Goal: Task Accomplishment & Management: Manage account settings

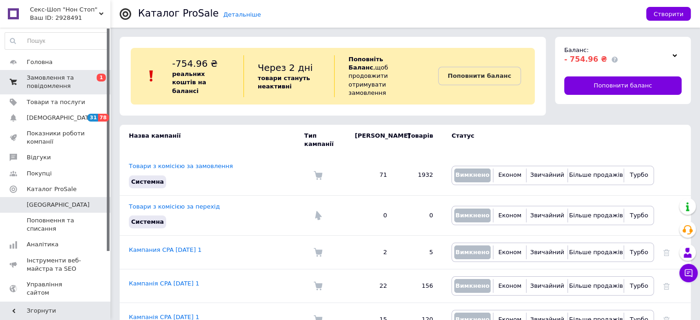
click at [40, 89] on span "Замовлення та повідомлення" at bounding box center [56, 82] width 58 height 17
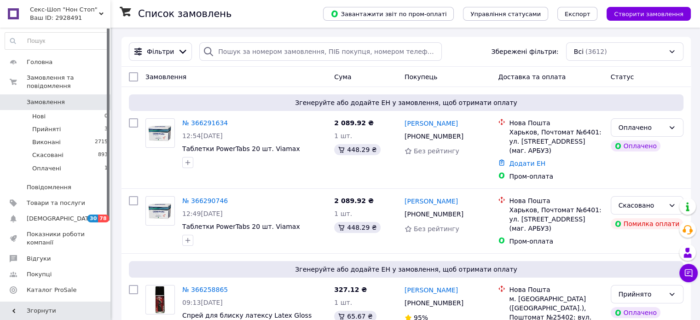
click at [57, 98] on span "Замовлення" at bounding box center [46, 102] width 38 height 8
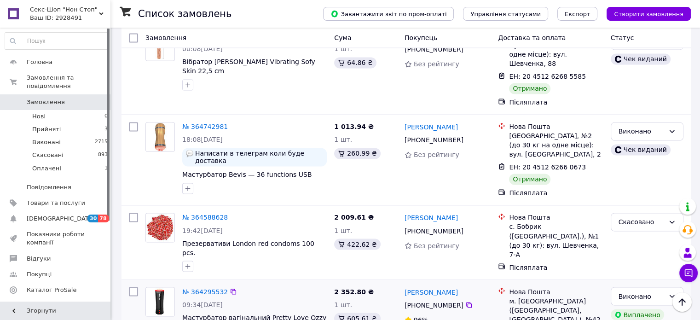
scroll to position [1518, 0]
click at [66, 214] on span "[DEMOGRAPHIC_DATA]" at bounding box center [56, 218] width 58 height 8
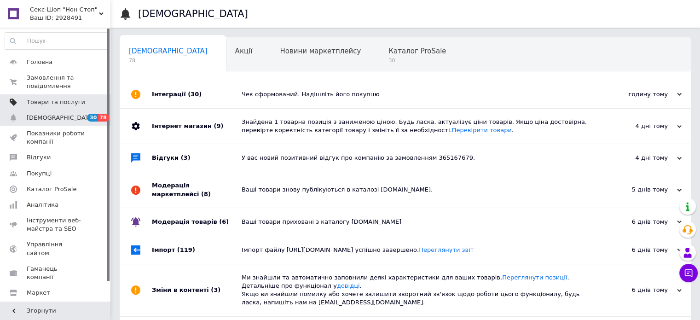
click at [37, 103] on span "Товари та послуги" at bounding box center [56, 102] width 58 height 8
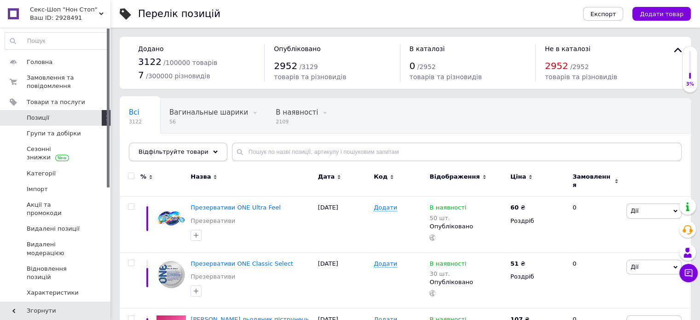
click at [178, 153] on span "Відфільтруйте товари" at bounding box center [173, 151] width 70 height 7
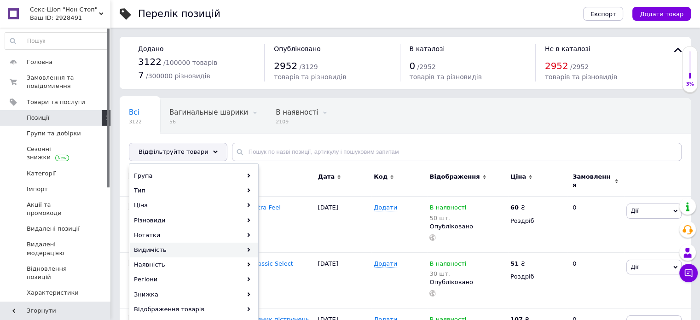
click at [164, 251] on div "Видимість" at bounding box center [194, 249] width 128 height 15
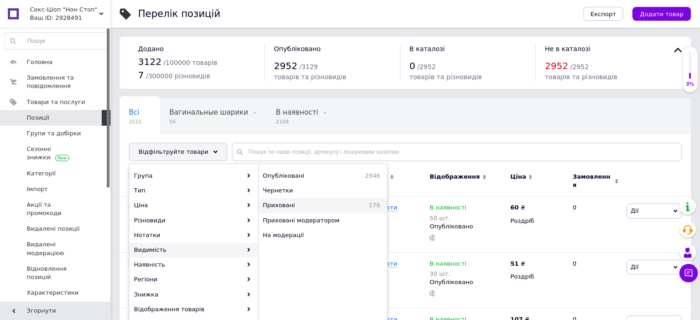
click at [292, 204] on span "Приховані" at bounding box center [302, 205] width 78 height 8
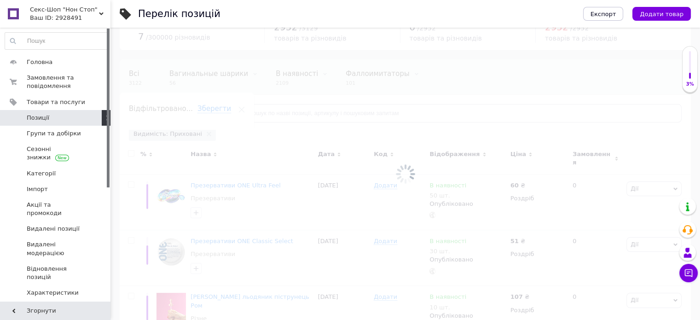
scroll to position [92, 0]
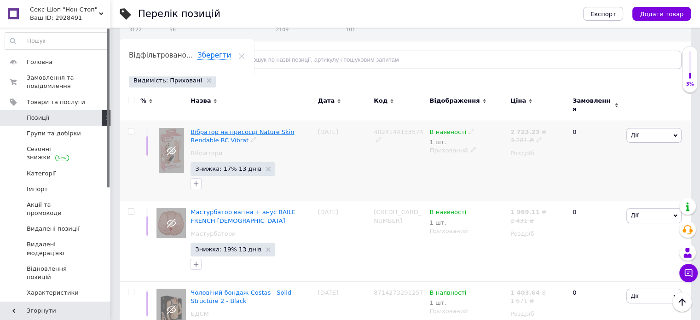
click at [216, 128] on span "Вібратор на присосці Nature Skin Bendable RC Vibrat" at bounding box center [241, 135] width 103 height 15
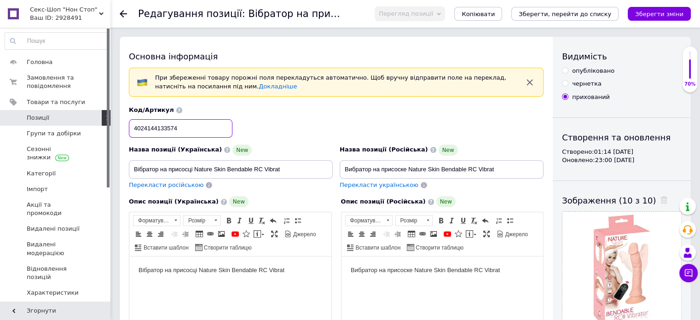
drag, startPoint x: 188, startPoint y: 126, endPoint x: 118, endPoint y: 126, distance: 70.4
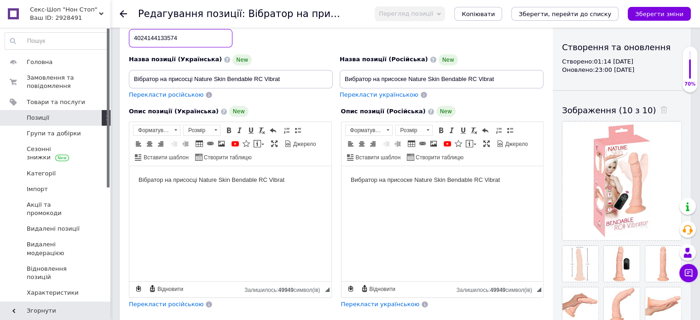
scroll to position [230, 0]
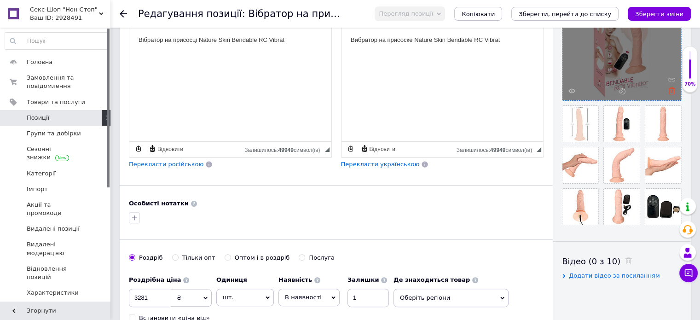
click at [670, 92] on icon at bounding box center [671, 90] width 7 height 7
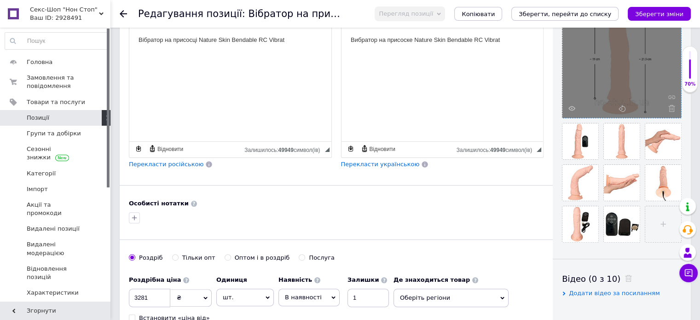
scroll to position [138, 0]
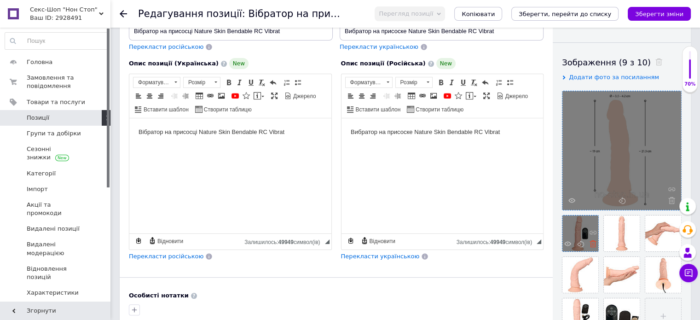
click at [592, 241] on icon at bounding box center [592, 243] width 7 height 7
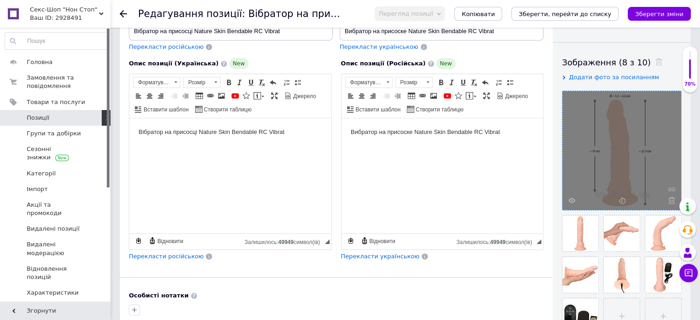
click at [0, 0] on icon at bounding box center [0, 0] width 0 height 0
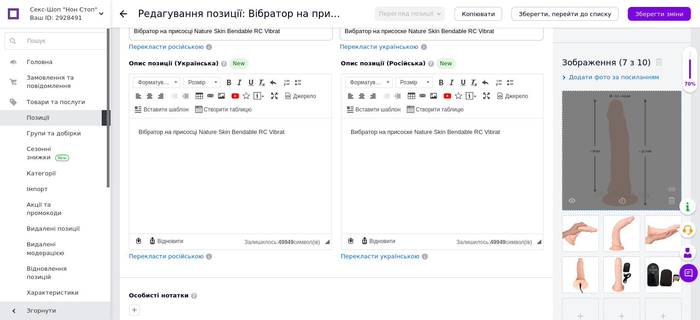
click at [0, 0] on icon at bounding box center [0, 0] width 0 height 0
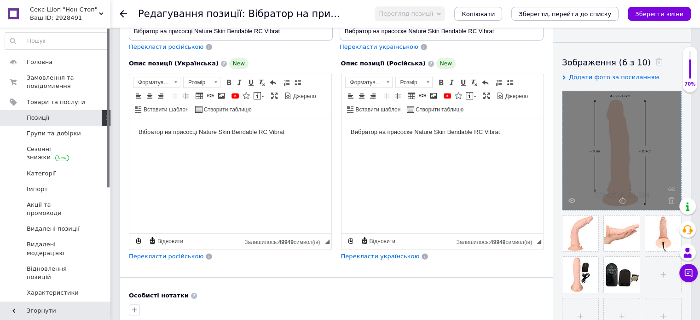
click at [0, 0] on icon at bounding box center [0, 0] width 0 height 0
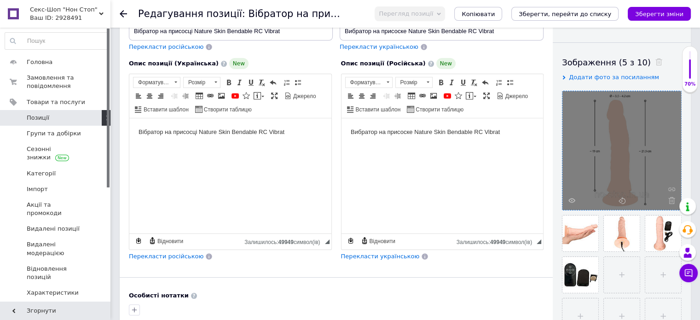
click at [0, 0] on icon at bounding box center [0, 0] width 0 height 0
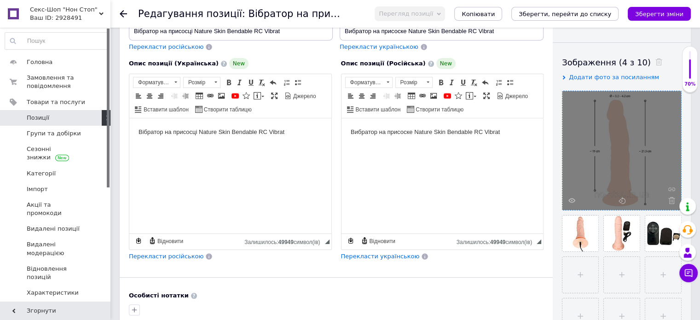
click at [0, 0] on icon at bounding box center [0, 0] width 0 height 0
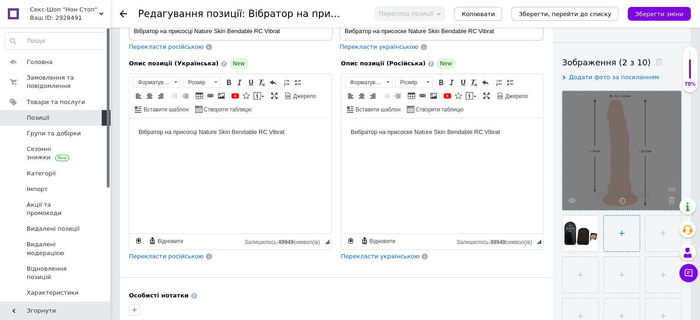
click at [621, 232] on input "file" at bounding box center [621, 233] width 36 height 36
type input "C:\fakepath\nature-skin-bendable-rc-vibrat (1).jpg"
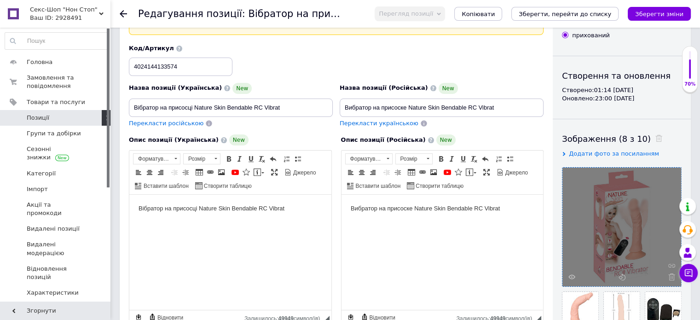
scroll to position [46, 0]
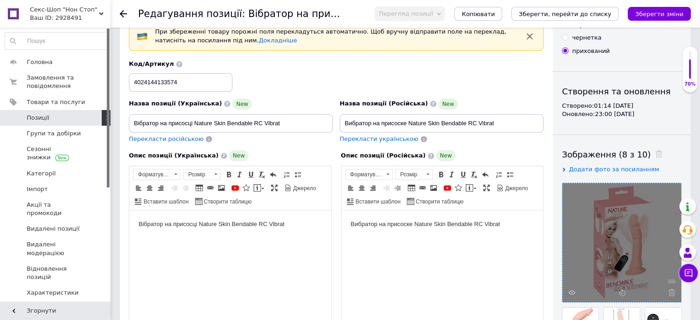
click at [260, 228] on body "Вібратор на присосці Nature Skin Bendable RC Vibrat" at bounding box center [230, 224] width 184 height 10
drag, startPoint x: 291, startPoint y: 226, endPoint x: 128, endPoint y: 221, distance: 163.4
click at [129, 221] on html "Вібратор на присосці Nature Skin Bendable RC Vibrat" at bounding box center [230, 224] width 202 height 28
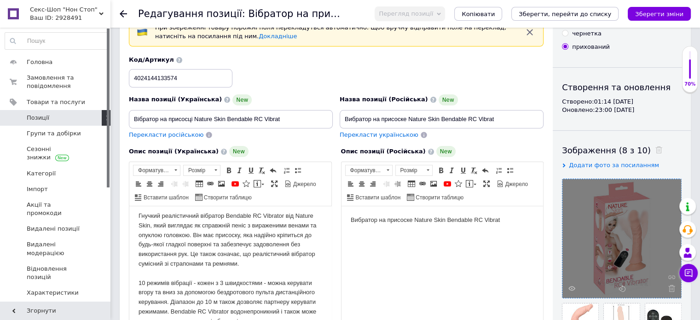
scroll to position [0, 0]
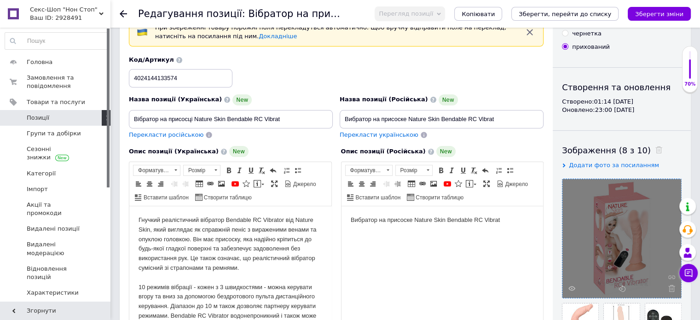
drag, startPoint x: 198, startPoint y: 219, endPoint x: 256, endPoint y: 424, distance: 213.1
copy font "Гнучкий реалістичний"
click at [216, 219] on font "Гнучкий реалістичний вібратор Bendable RC Vibrator від Nature Skin, який вигляд…" at bounding box center [227, 243] width 178 height 55
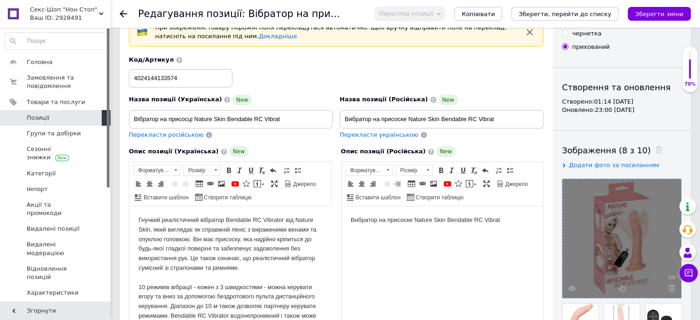
click at [224, 219] on font "Гнучкий реалістичний вібратор Bendable RC Vibrator від Nature Skin, який вигляд…" at bounding box center [227, 243] width 178 height 55
click at [225, 220] on font "Гнучкий реалістичний вібратор Гнучкий реалістичний Bendable RC Vibrator від Nat…" at bounding box center [229, 243] width 183 height 55
drag, startPoint x: 200, startPoint y: 221, endPoint x: 129, endPoint y: 219, distance: 70.4
click at [141, 219] on font "вібратор гнучкий реалістичний Bendable RC Vibrator від Nature Skin, який вигляд…" at bounding box center [227, 243] width 178 height 55
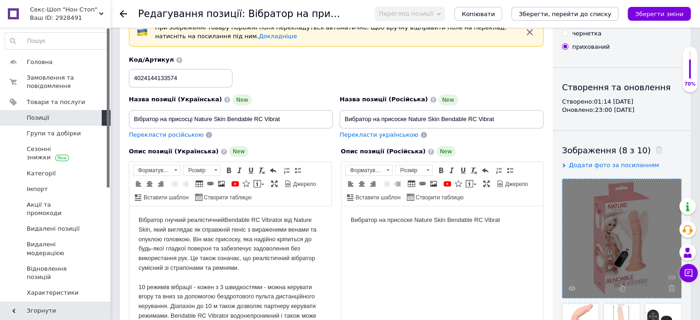
click at [196, 241] on font "Вібратор гнучкий реалістичний Bendable RC Vibrator від Nature Skin, який вигляд…" at bounding box center [227, 243] width 178 height 55
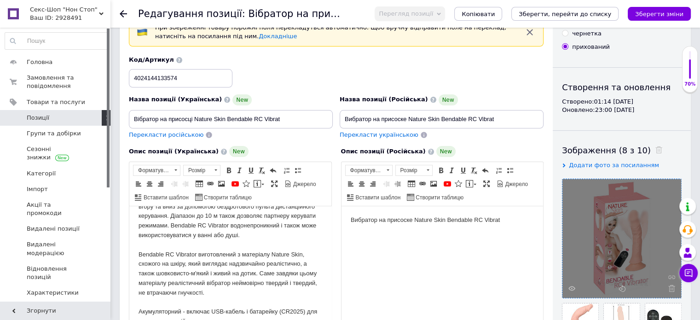
scroll to position [92, 0]
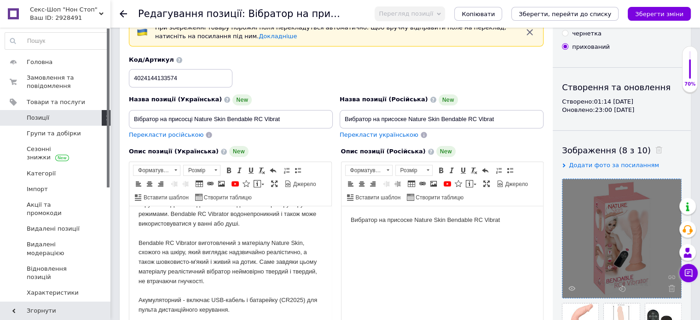
click at [138, 242] on font "Bendable RC Vibrator виготовлений з матеріалу Nature Skin, схожого на шкіру, як…" at bounding box center [227, 261] width 178 height 45
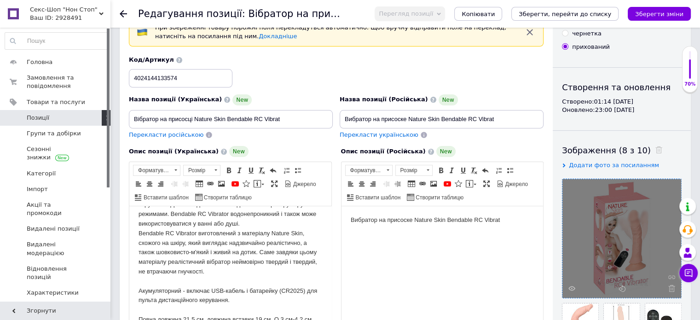
click at [138, 289] on html "Вібратор гнучкий реалістичний Bendable RC Vibrator від Nature Skin, який вигляд…" at bounding box center [230, 233] width 202 height 238
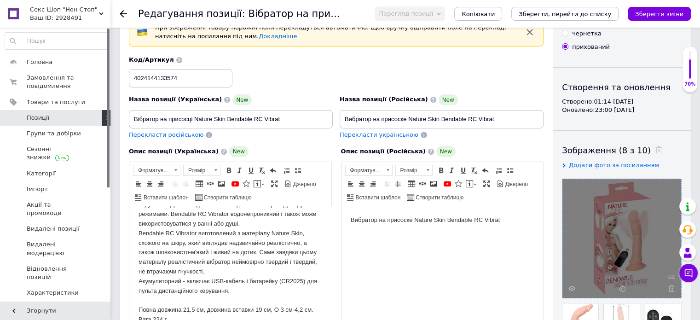
scroll to position [114, 0]
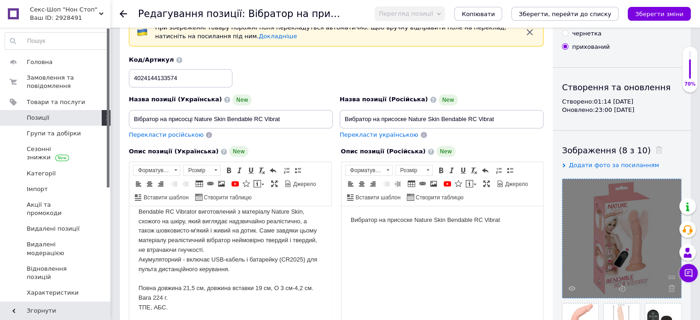
click at [139, 287] on font "Повна довжина 21,5 см, довжина вставки 19 см, O 3 см-4,2 см. Вага 224 г." at bounding box center [225, 292] width 175 height 17
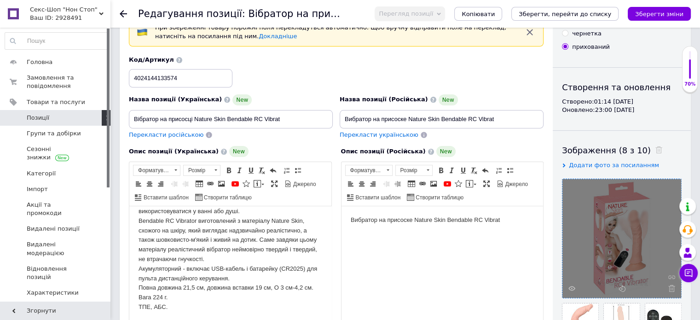
scroll to position [104, 0]
drag, startPoint x: 175, startPoint y: 306, endPoint x: 138, endPoint y: 296, distance: 38.9
click at [138, 296] on html "Вібратор гнучкий реалістичний Bendable RC Vibrator від Nature Skin, який вигляд…" at bounding box center [230, 211] width 202 height 219
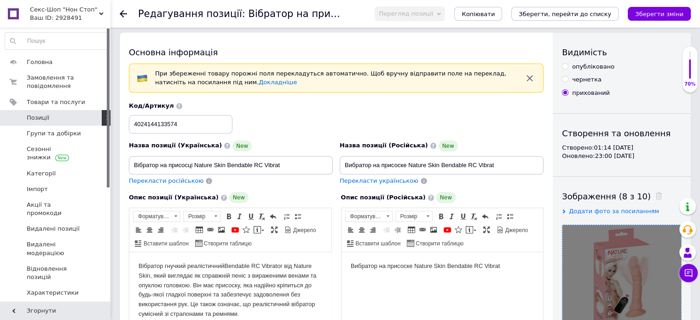
scroll to position [50, 0]
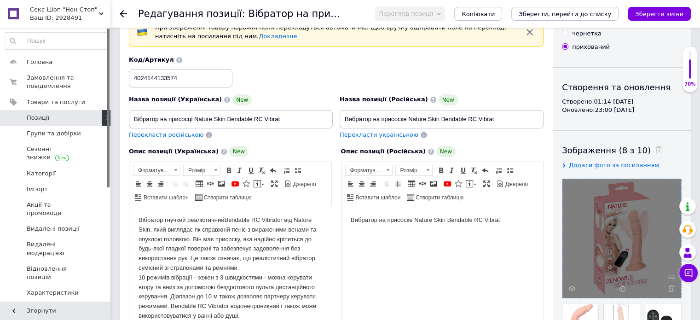
click at [138, 231] on font "Вібратор гнучкий реалістичний Bendable RC Vibrator від Nature Skin, який вигляд…" at bounding box center [227, 243] width 178 height 55
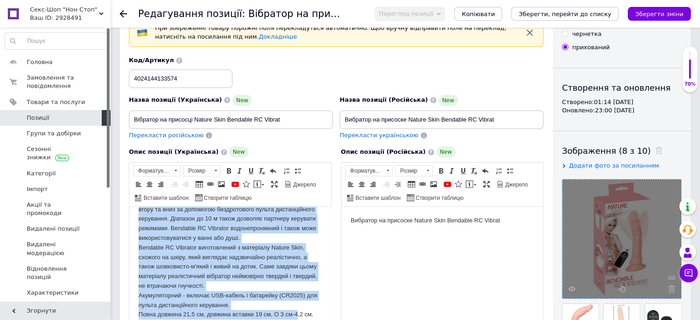
scroll to position [52, 0]
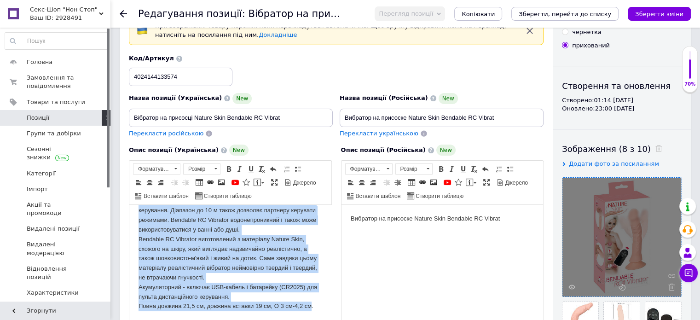
drag, startPoint x: 135, startPoint y: 217, endPoint x: 312, endPoint y: 301, distance: 195.7
click at [312, 301] on html "Вібратор гнучкий реалістичний Bendable RC Vibrator від Nature Skin, який вигляд…" at bounding box center [230, 220] width 202 height 200
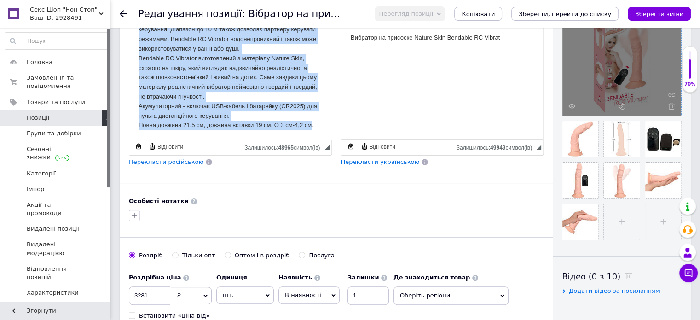
scroll to position [236, 0]
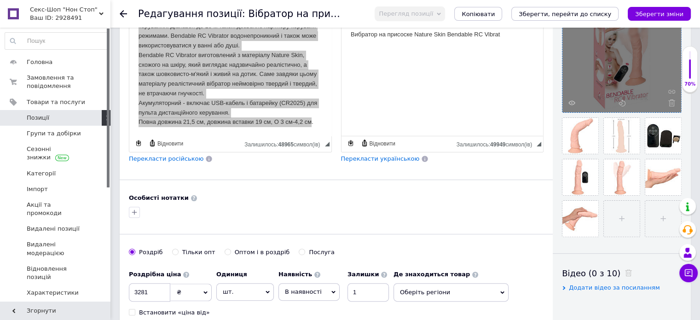
click at [160, 157] on span "Перекласти російською" at bounding box center [166, 158] width 75 height 7
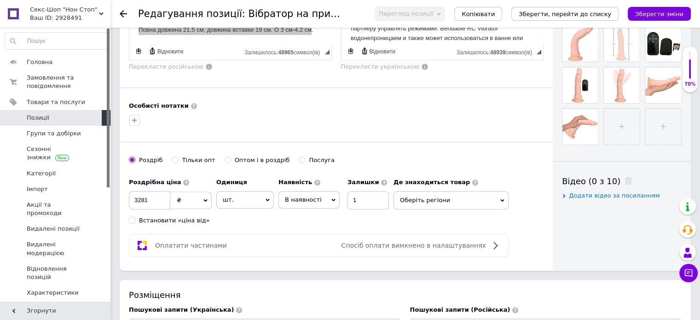
scroll to position [420, 0]
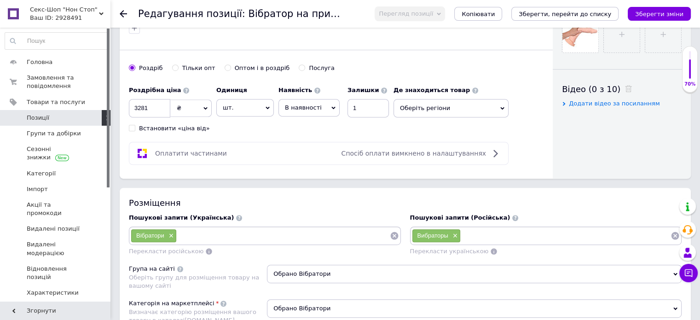
click at [186, 234] on input at bounding box center [283, 236] width 213 height 14
type input "Вібратор"
type input "Вібратори"
paste input "Вібратори | Купити вібратор в [GEOGRAPHIC_DATA]"
type input "Вібратори | Купити вібратор в [GEOGRAPHIC_DATA]"
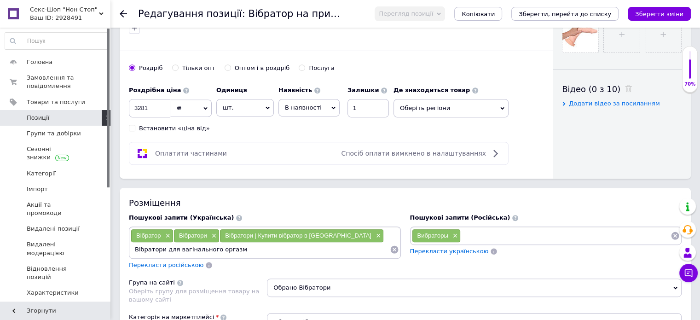
type input "Вібратори для вагінального оргазму"
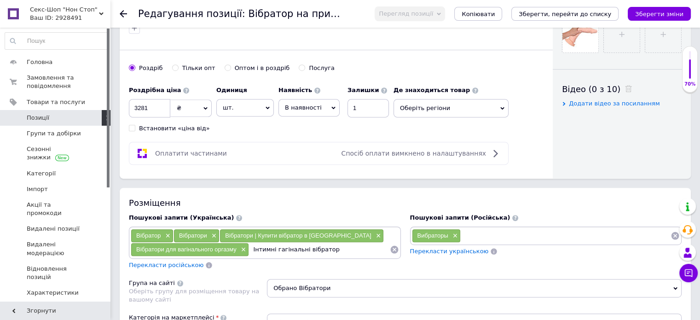
type input "Інтимні гагінальні вібратори"
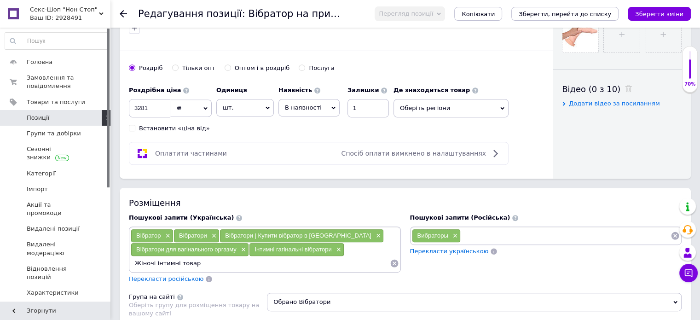
type input "Жіночі інтимні товари"
type input "Вагінальні інтимні іграшки"
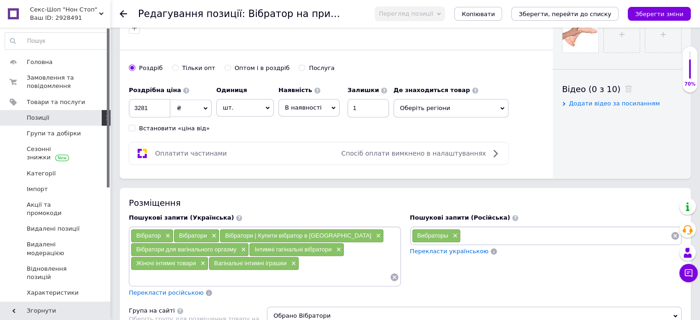
paste input "Вібратори - купити з безкоштовною доставкою"
type input "Вібратори - купити з безкоштовною доставкою"
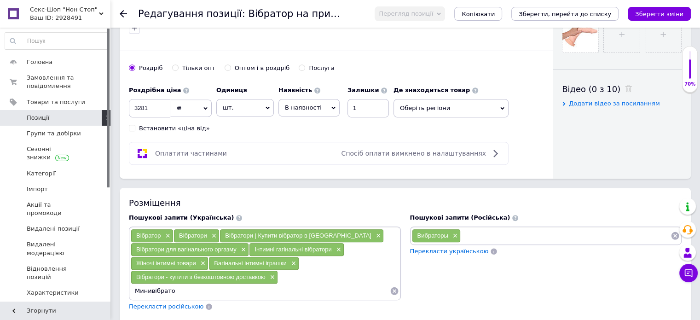
type input "Минивібратор"
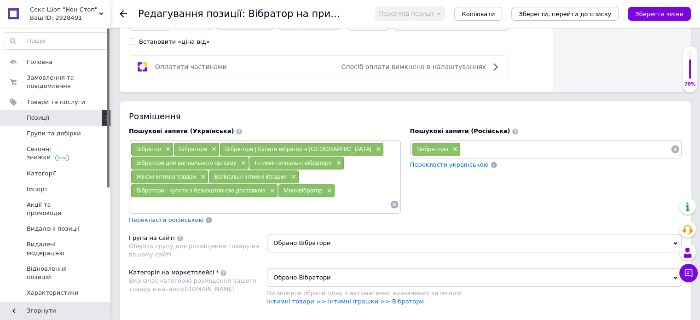
scroll to position [512, 0]
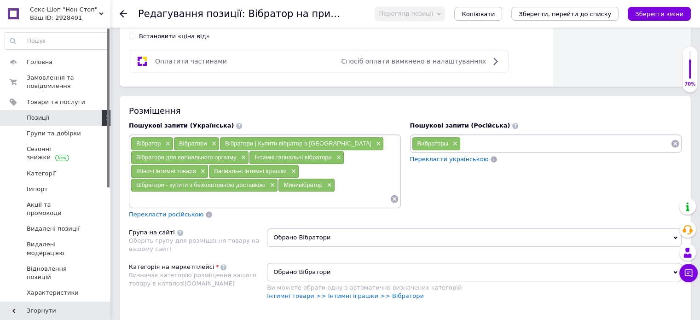
click at [164, 212] on span "Перекласти російською" at bounding box center [166, 214] width 75 height 7
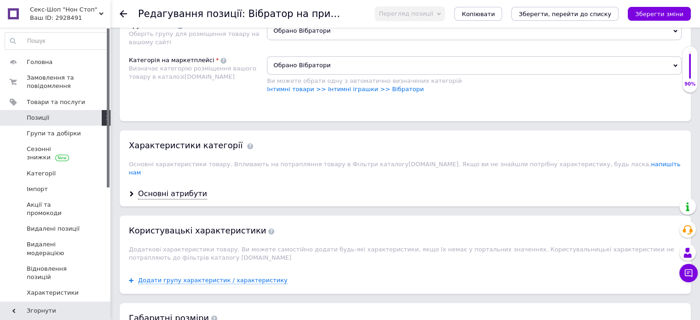
scroll to position [741, 0]
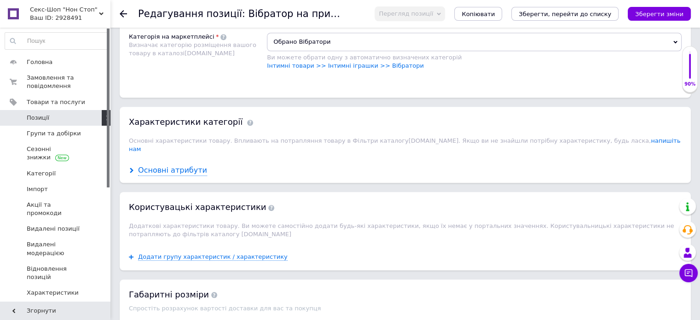
click at [179, 165] on div "Основні атрибути" at bounding box center [172, 170] width 69 height 11
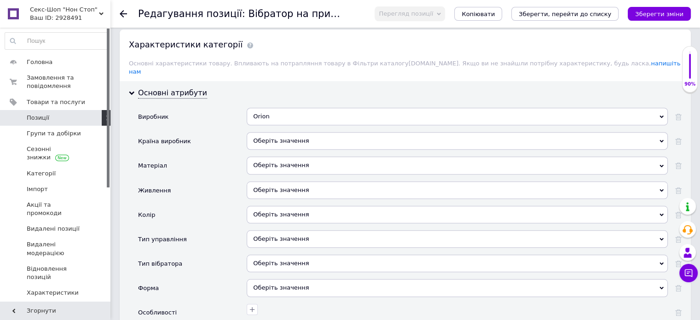
scroll to position [833, 0]
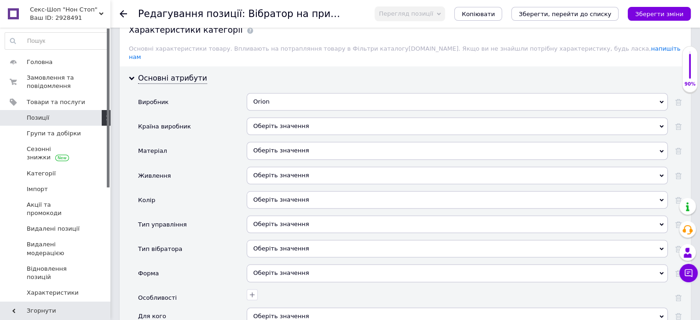
click at [263, 142] on div "Оберіть значення" at bounding box center [457, 150] width 421 height 17
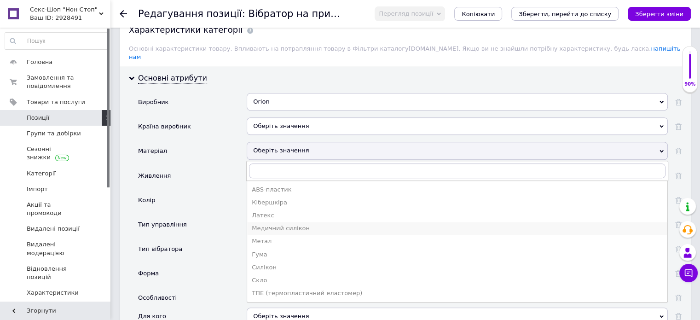
click at [261, 224] on div "Медичний силікон" at bounding box center [457, 228] width 411 height 8
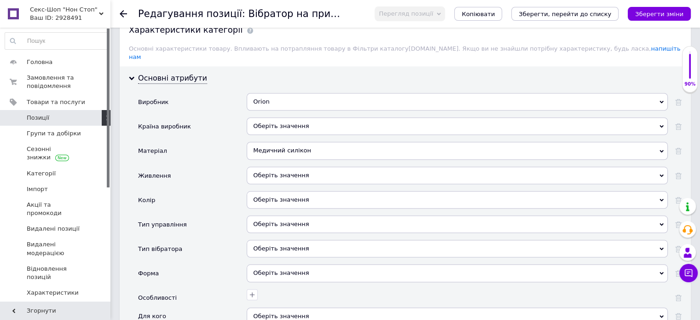
click at [263, 167] on div "Оберіть значення" at bounding box center [457, 175] width 421 height 17
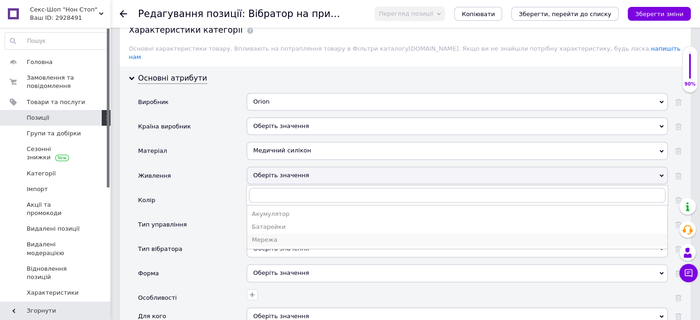
click at [260, 236] on div "Мережа" at bounding box center [457, 240] width 411 height 8
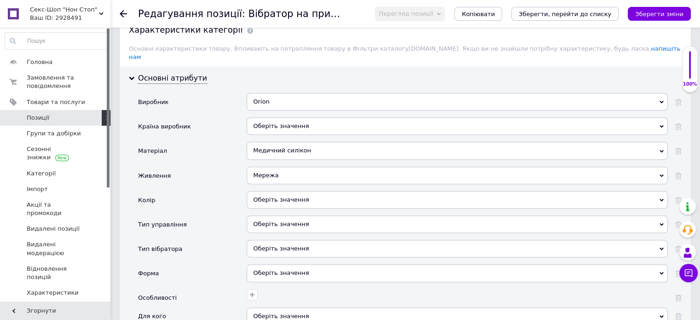
click at [263, 167] on div "Мережа" at bounding box center [457, 175] width 421 height 17
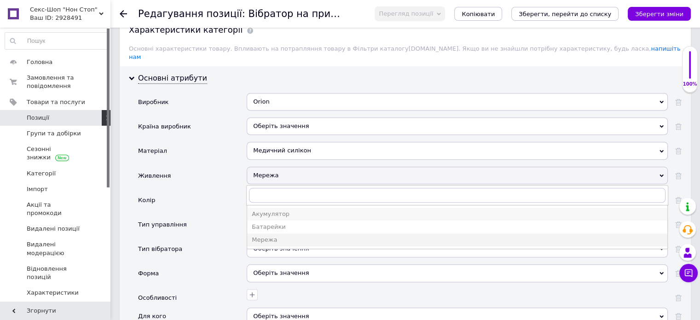
click at [262, 210] on div "Акумулятор" at bounding box center [457, 214] width 411 height 8
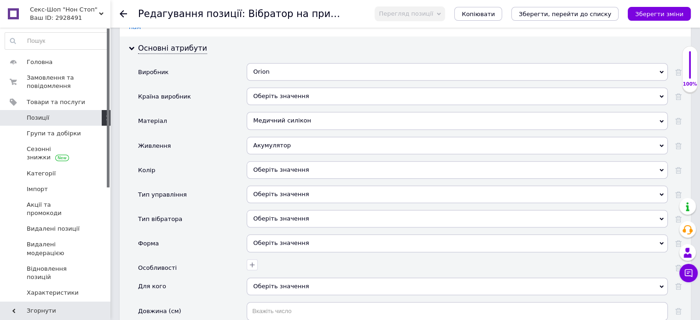
scroll to position [879, 0]
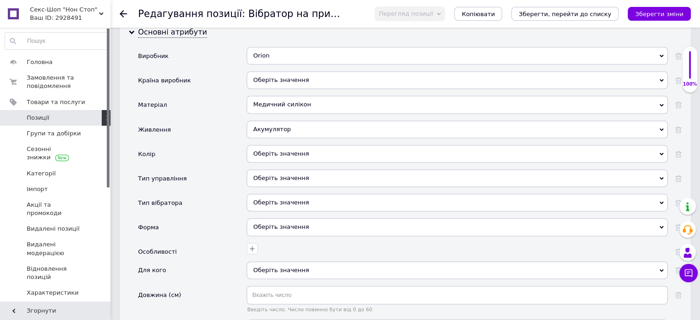
click at [285, 145] on div "Оберіть значення" at bounding box center [457, 153] width 421 height 17
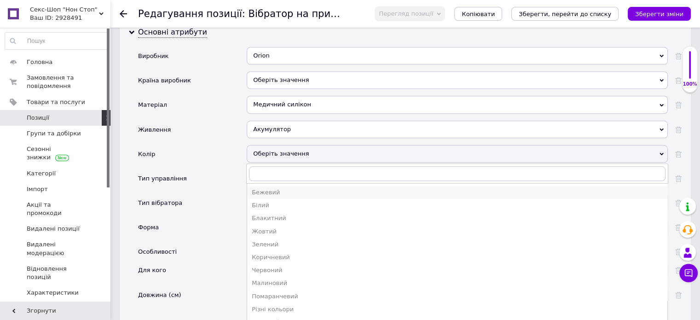
click at [269, 188] on div "Бежевий" at bounding box center [457, 192] width 411 height 8
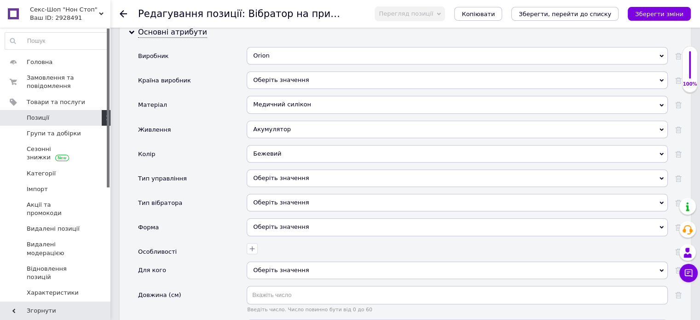
click at [268, 194] on div "Оберіть значення" at bounding box center [457, 202] width 421 height 17
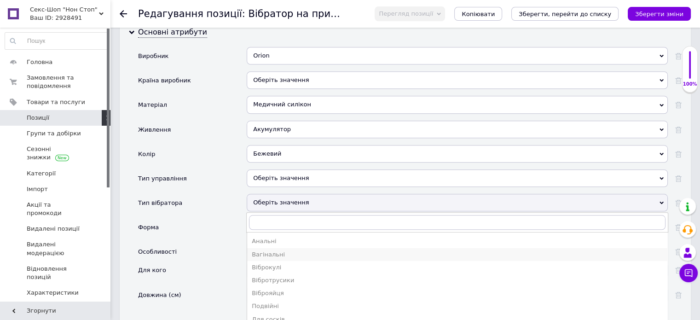
click at [266, 250] on div "Вагінальні" at bounding box center [457, 254] width 411 height 8
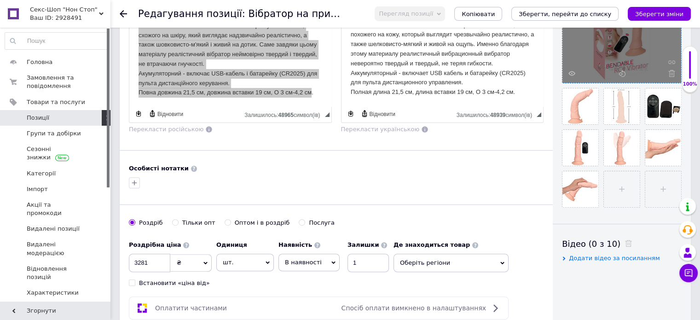
scroll to position [282, 0]
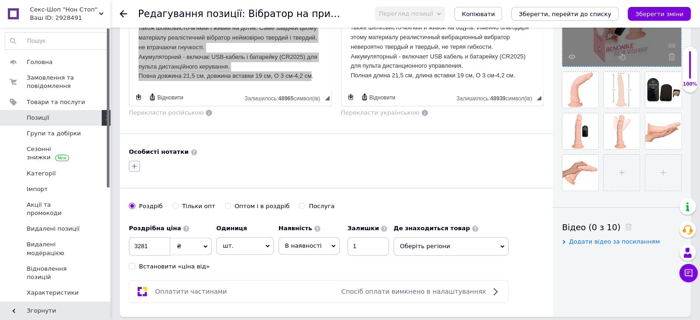
click at [132, 165] on icon "button" at bounding box center [134, 165] width 7 height 7
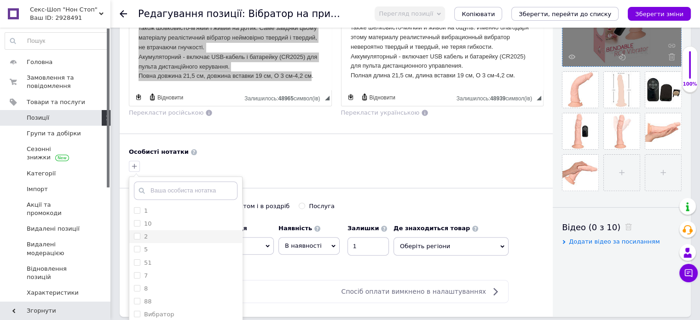
click at [138, 233] on input "2" at bounding box center [137, 236] width 6 height 6
checkbox input "true"
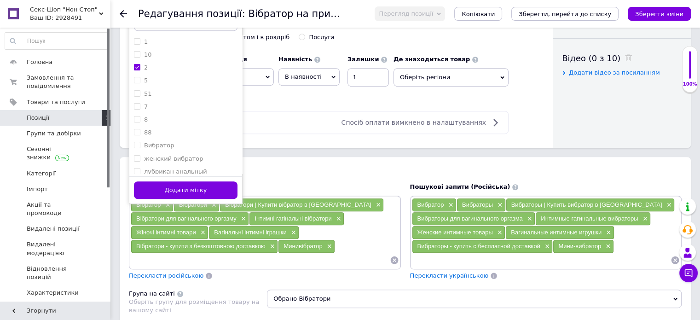
scroll to position [558, 0]
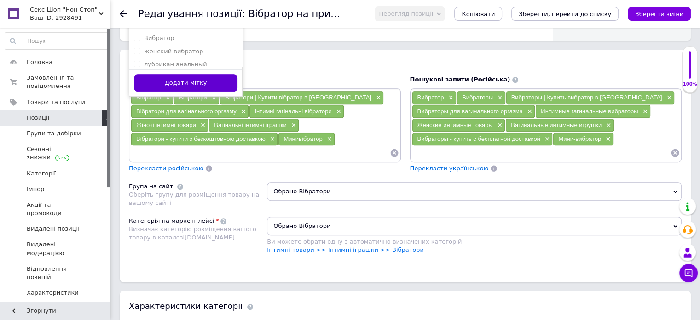
click at [193, 77] on button "Додати мітку" at bounding box center [185, 83] width 103 height 18
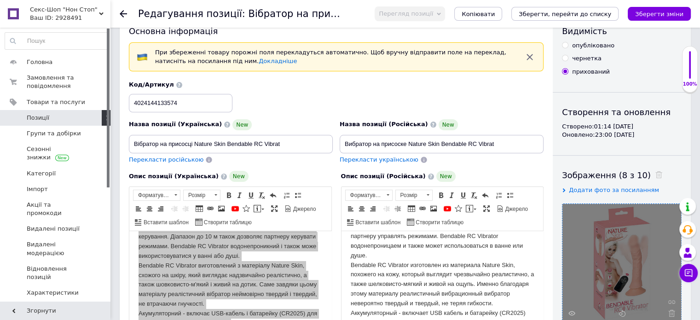
scroll to position [0, 0]
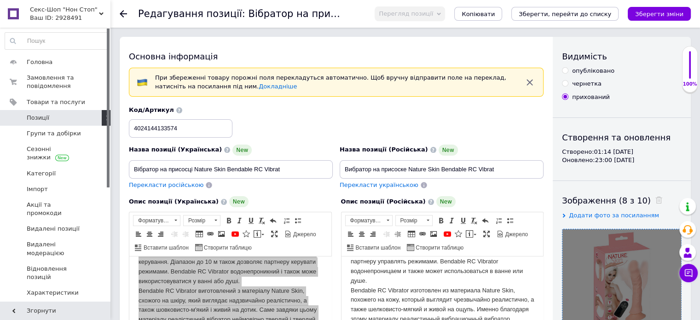
click at [565, 69] on input "опубліковано" at bounding box center [565, 70] width 6 height 6
radio input "true"
click at [578, 13] on icon "Зберегти, перейти до списку" at bounding box center [564, 14] width 92 height 7
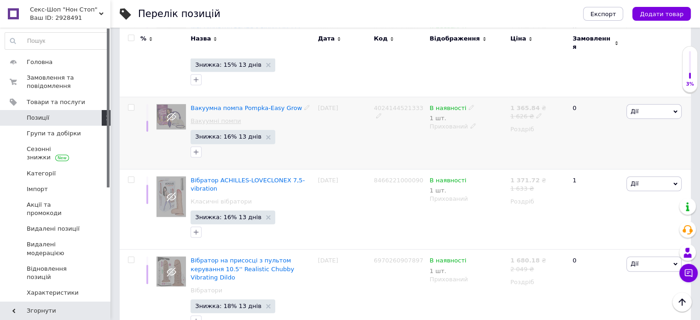
scroll to position [736, 0]
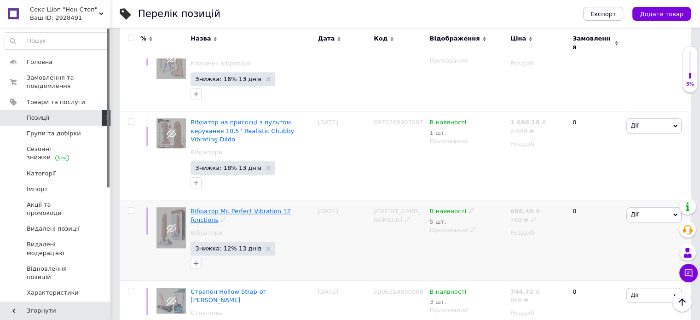
click at [212, 207] on span "Вібратор Mr. Perfect Vibration 12 functions" at bounding box center [240, 214] width 100 height 15
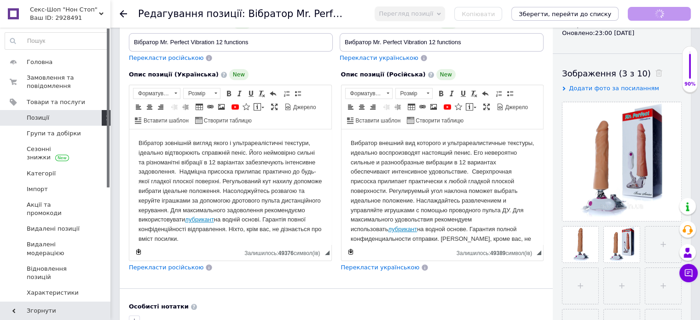
scroll to position [138, 0]
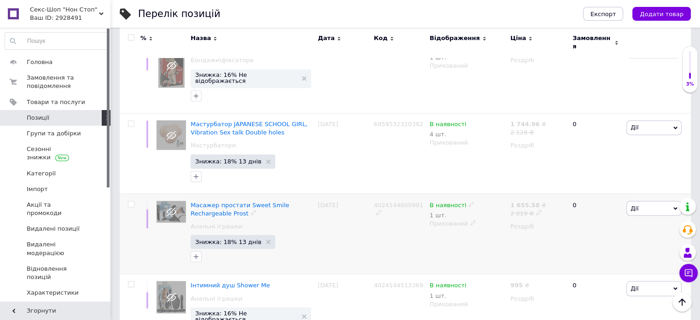
scroll to position [1601, 0]
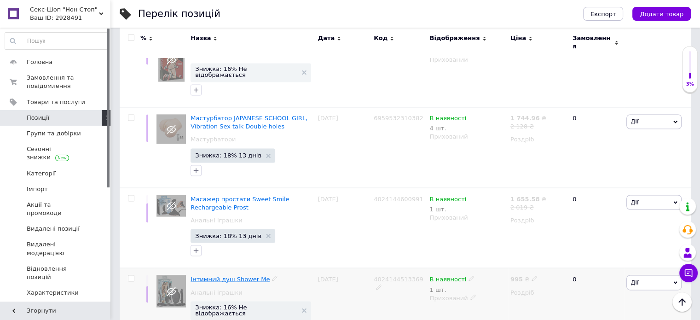
click at [207, 275] on span "Інтимний душ Shower Me" at bounding box center [229, 278] width 79 height 7
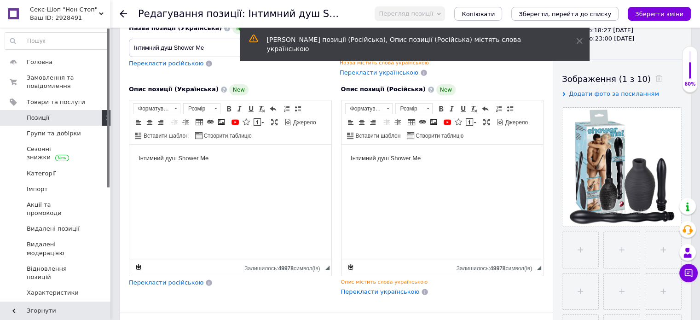
scroll to position [138, 0]
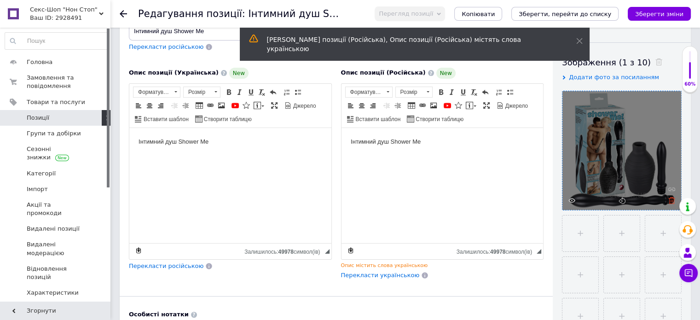
click at [670, 200] on use at bounding box center [671, 200] width 7 height 7
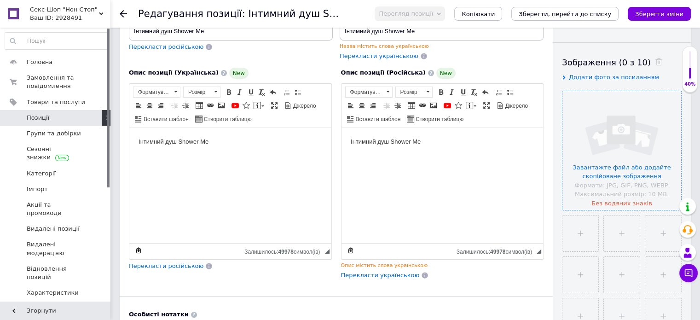
click at [591, 178] on input "file" at bounding box center [621, 150] width 119 height 119
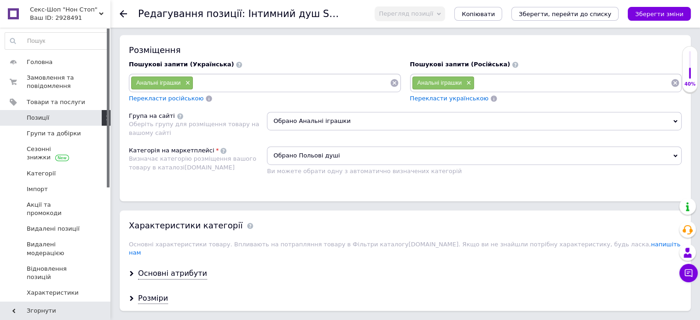
scroll to position [552, 0]
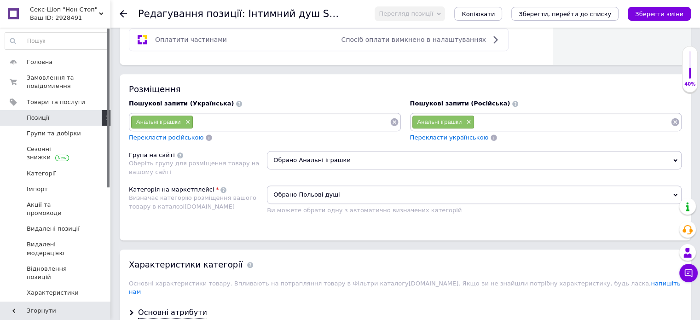
click at [203, 115] on input at bounding box center [291, 122] width 196 height 14
type input "Інтимний душ"
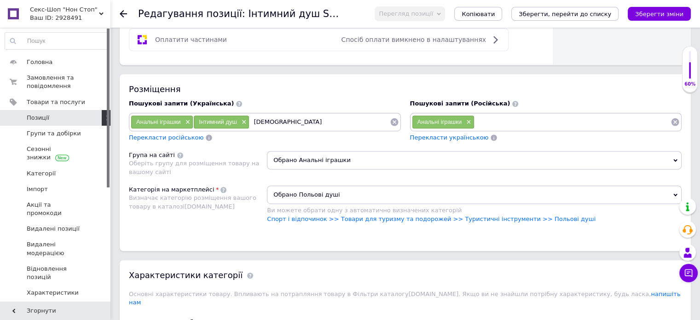
type input "[DEMOGRAPHIC_DATA]"
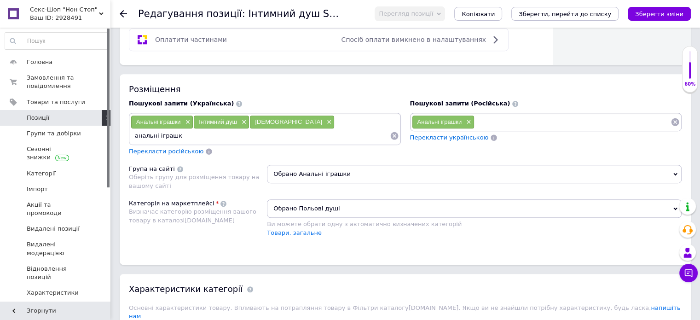
type input "анальні іграшки"
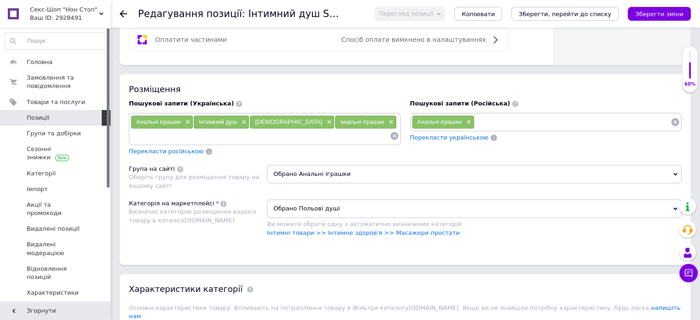
click at [333, 203] on span "Обрано Польові душі" at bounding box center [474, 208] width 414 height 18
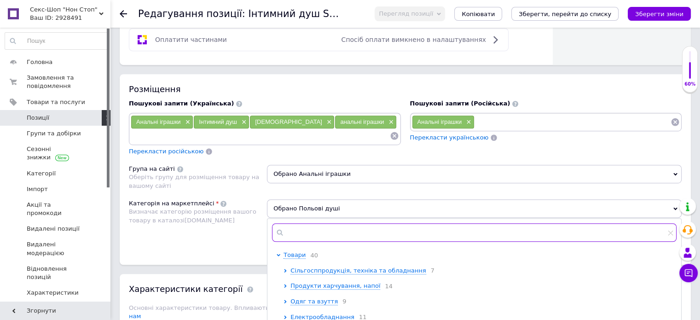
click at [297, 230] on input "text" at bounding box center [474, 232] width 404 height 18
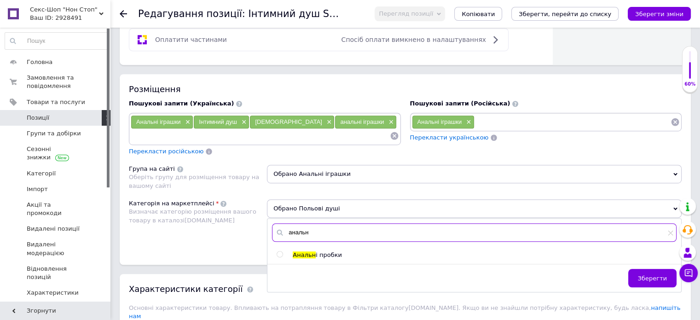
type input "анальн"
click at [281, 251] on input "radio" at bounding box center [279, 254] width 6 height 6
radio input "true"
click at [647, 278] on span "Зберегти" at bounding box center [652, 278] width 29 height 7
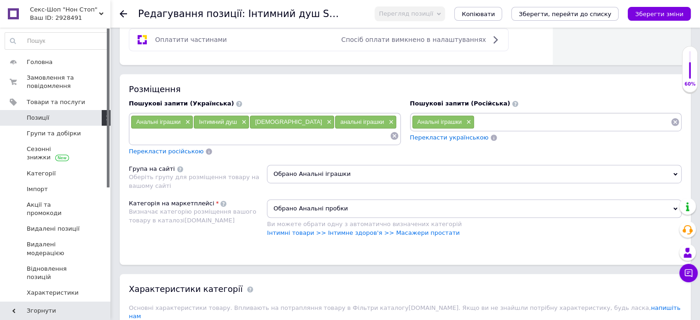
click at [183, 148] on span "Перекласти російською" at bounding box center [166, 151] width 75 height 7
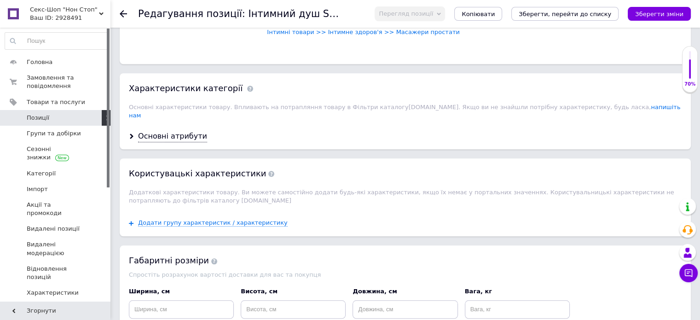
scroll to position [782, 0]
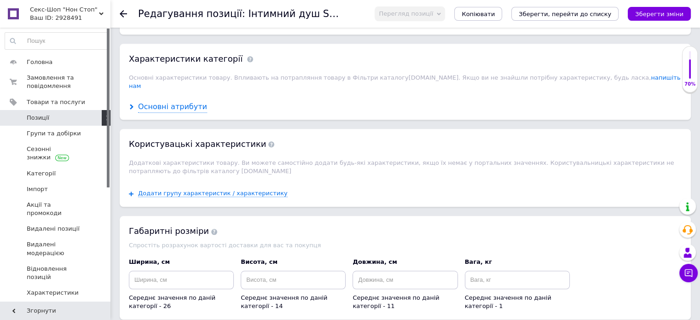
click at [175, 102] on div "Основні атрибути" at bounding box center [172, 107] width 69 height 11
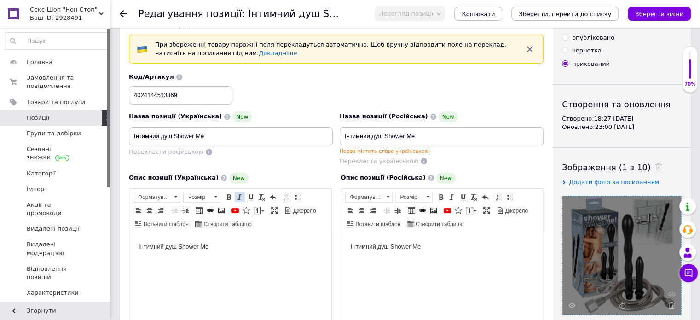
scroll to position [92, 0]
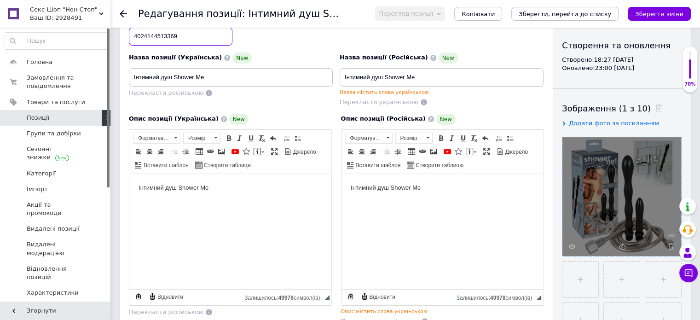
drag, startPoint x: 185, startPoint y: 39, endPoint x: 131, endPoint y: 40, distance: 54.7
click at [131, 40] on input "4024144513369" at bounding box center [180, 36] width 103 height 18
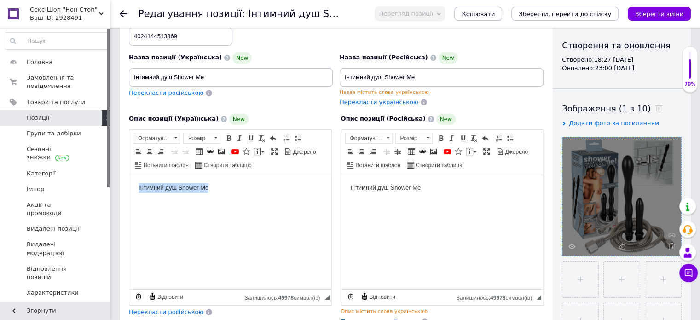
drag, startPoint x: 214, startPoint y: 198, endPoint x: 136, endPoint y: 184, distance: 79.6
click at [136, 184] on html "Інтимний душ Shower Me" at bounding box center [230, 187] width 202 height 28
click at [225, 188] on body "Інтимний душ Shower Me" at bounding box center [230, 188] width 184 height 10
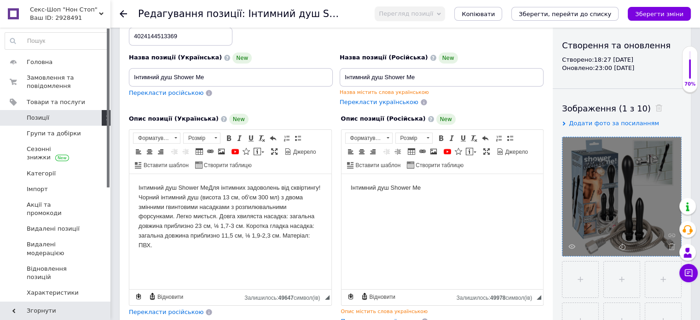
click at [208, 186] on body "Інтимний душ Shower Me Для інтимних задоволень від сквіртингу! Чорний інтимний …" at bounding box center [230, 216] width 184 height 67
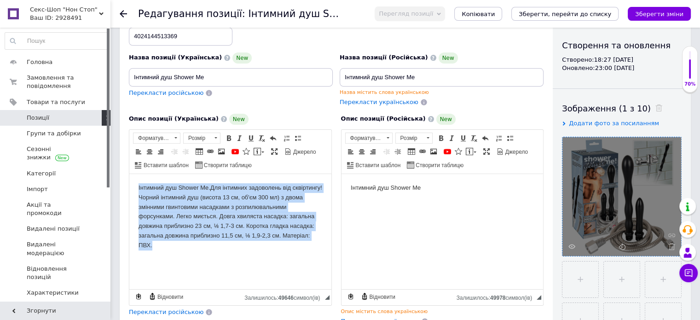
drag, startPoint x: 137, startPoint y: 185, endPoint x: 178, endPoint y: 240, distance: 68.1
click at [173, 251] on html "Інтимний душ Shower Me. Для інтимних задоволень від сквіртингу! Чорний інтимний…" at bounding box center [230, 216] width 202 height 86
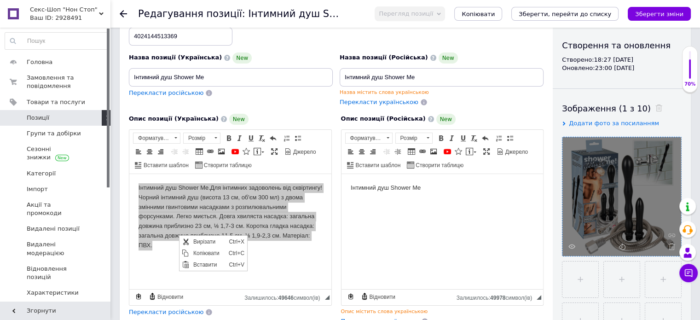
scroll to position [0, 0]
click at [199, 249] on span "Копіювати" at bounding box center [207, 252] width 35 height 11
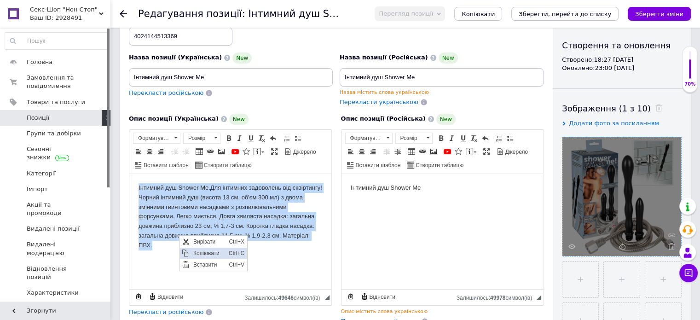
copy body "Інтимний душ Shower Me. Для інтимних задоволень від сквіртингу! Чорний інтимний…"
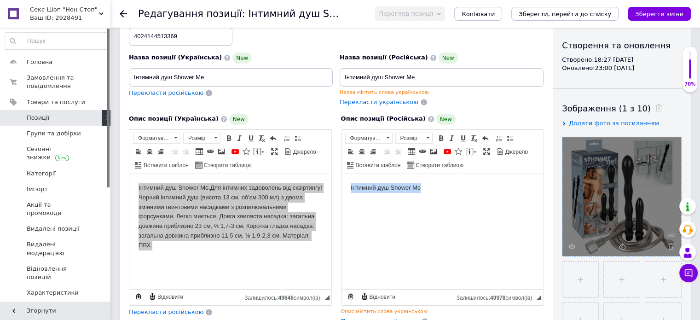
drag, startPoint x: 349, startPoint y: 189, endPoint x: 424, endPoint y: 189, distance: 75.0
click at [424, 189] on html "Інтимний душ Shower Me" at bounding box center [442, 187] width 202 height 28
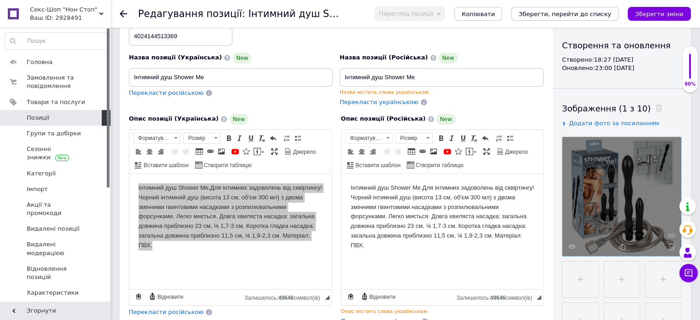
click at [352, 208] on font "Чорний інтимний душ (висота 13 см, об'єм 300 мл) з двома змінними гвинтовими на…" at bounding box center [438, 220] width 176 height 55
click at [351, 208] on font "Чорний інтимний душ (висота 13 см, об'єм 300 мл) з двома змінними гвинтовими на…" at bounding box center [438, 220] width 176 height 55
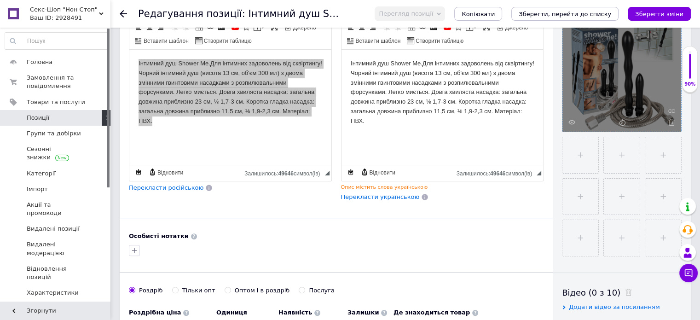
scroll to position [230, 0]
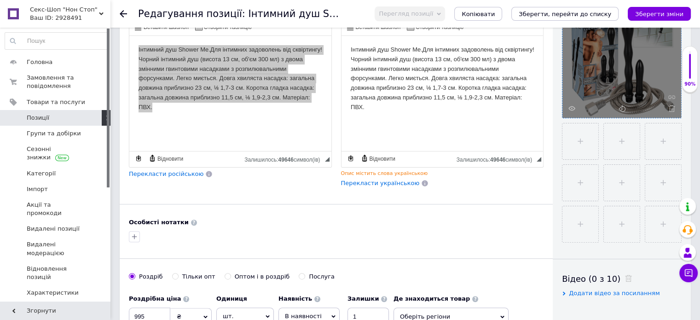
click at [172, 170] on span "Перекласти російською" at bounding box center [166, 173] width 75 height 7
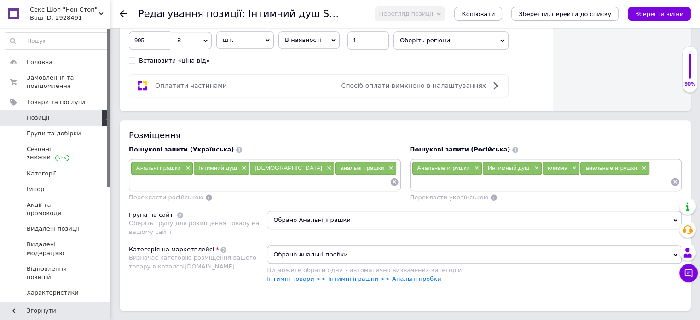
scroll to position [496, 0]
click at [317, 176] on input at bounding box center [260, 182] width 259 height 14
type input "[DEMOGRAPHIC_DATA] душ"
click at [447, 181] on input at bounding box center [541, 182] width 259 height 14
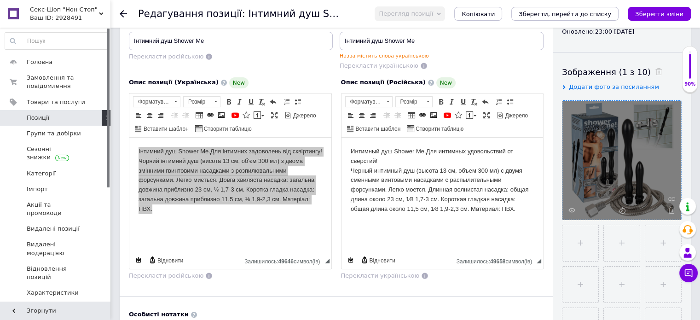
scroll to position [0, 0]
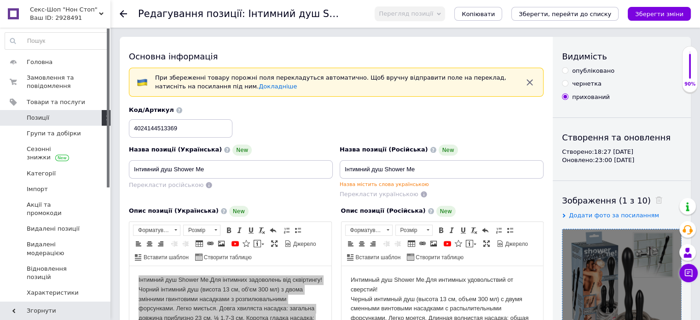
click at [563, 72] on input "опубліковано" at bounding box center [565, 70] width 6 height 6
radio input "true"
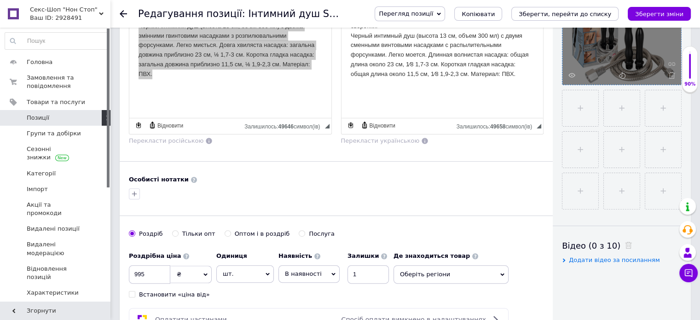
scroll to position [276, 0]
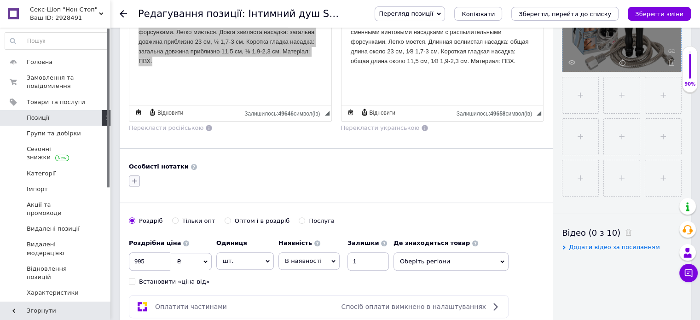
click at [135, 179] on icon "button" at bounding box center [134, 180] width 5 height 5
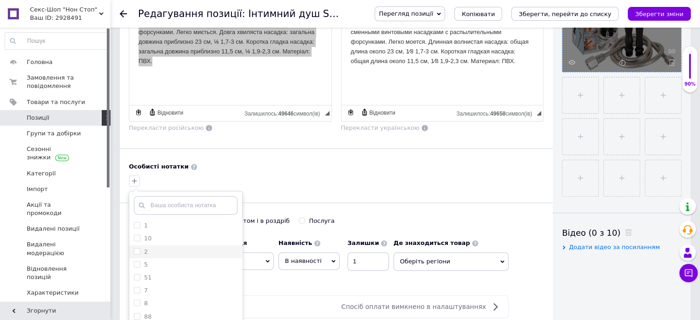
click at [136, 248] on input "2" at bounding box center [137, 251] width 6 height 6
checkbox input "true"
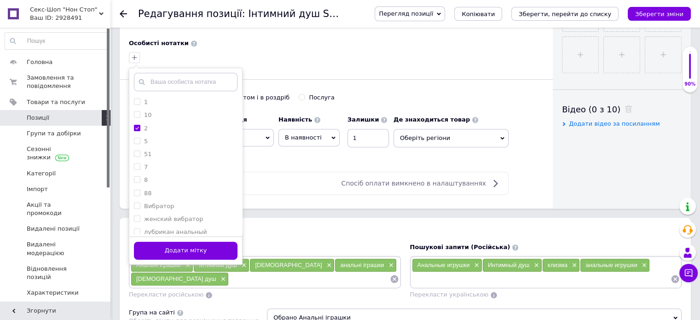
scroll to position [414, 0]
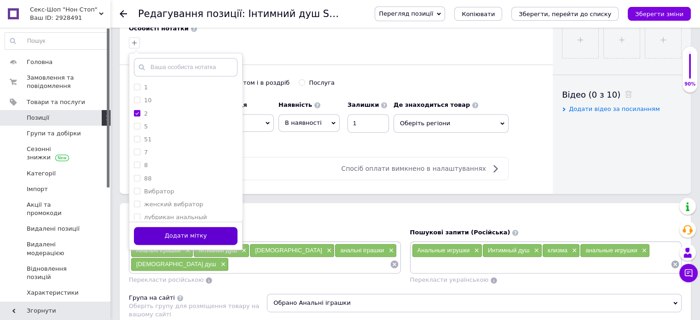
click at [210, 234] on button "Додати мітку" at bounding box center [185, 236] width 103 height 18
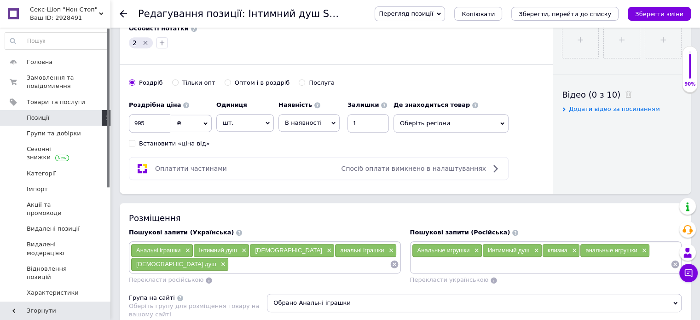
click at [200, 254] on div "Інтимний душ ×" at bounding box center [221, 250] width 55 height 13
click at [229, 264] on input at bounding box center [309, 264] width 161 height 14
type input "Анальні іграшки Київ"
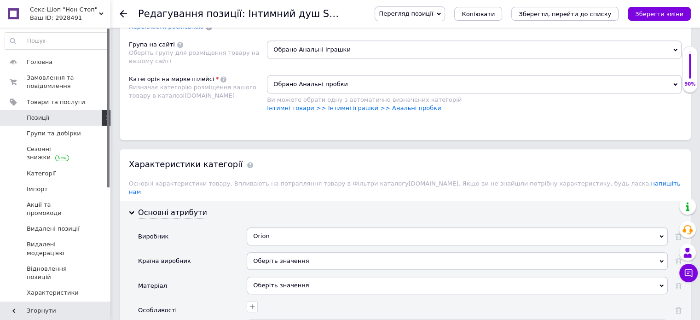
scroll to position [552, 0]
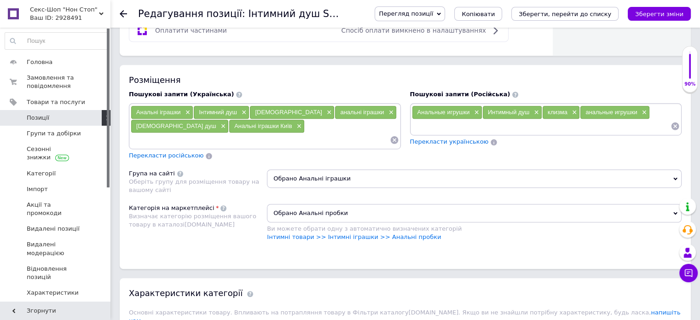
click at [167, 155] on span "Перекласти російською" at bounding box center [166, 155] width 75 height 7
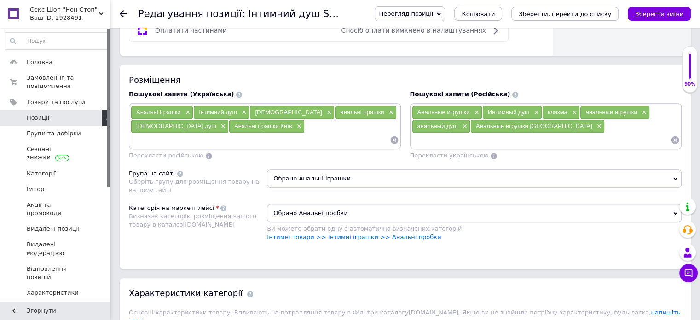
click at [167, 134] on input at bounding box center [260, 140] width 259 height 14
type input "анальна клізма"
type input "[DEMOGRAPHIC_DATA]"
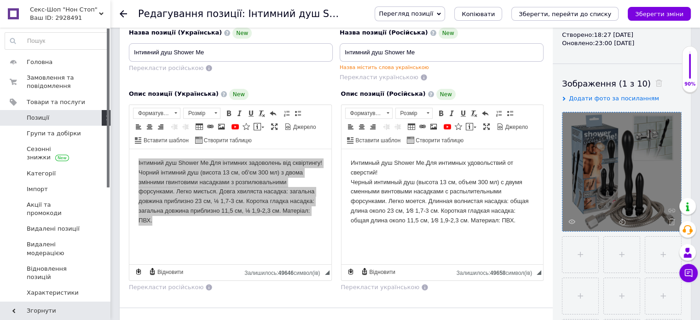
scroll to position [0, 0]
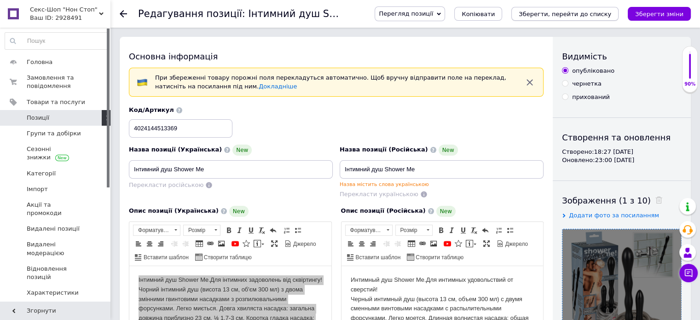
click at [564, 13] on icon "Зберегти, перейти до списку" at bounding box center [564, 14] width 92 height 7
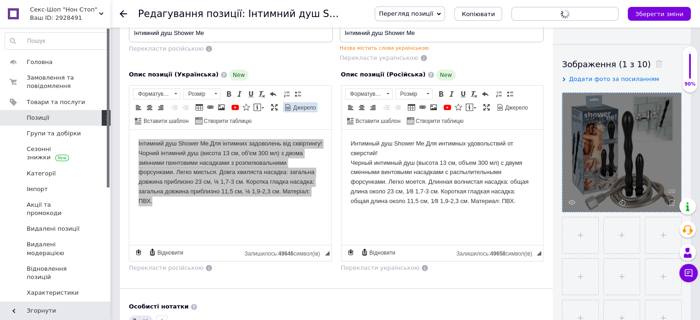
scroll to position [138, 0]
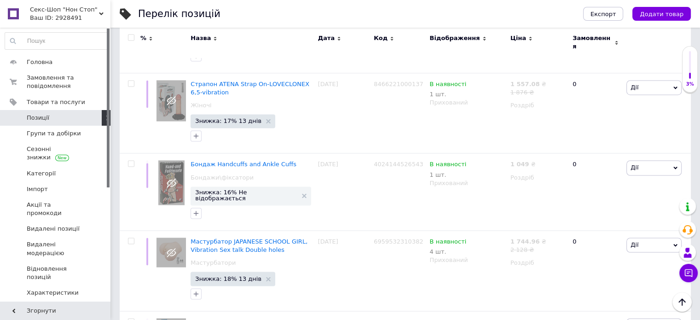
scroll to position [1593, 0]
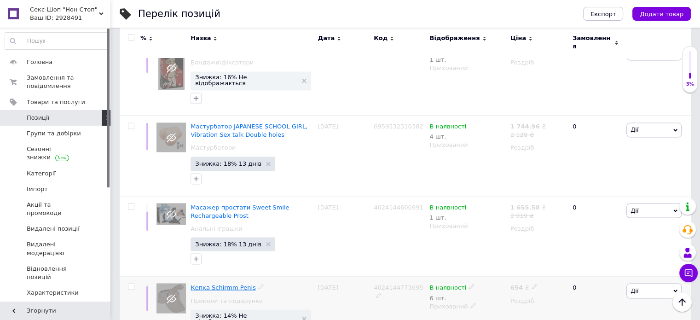
click at [213, 283] on span "Кепка Schirmm Penis" at bounding box center [222, 286] width 65 height 7
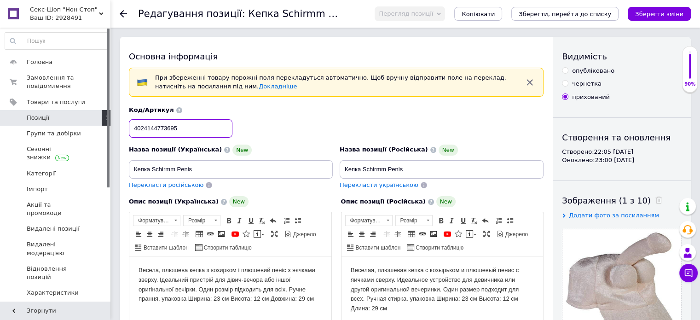
drag, startPoint x: 187, startPoint y: 126, endPoint x: 134, endPoint y: 119, distance: 53.9
click at [134, 119] on input "4024144773695" at bounding box center [180, 128] width 103 height 18
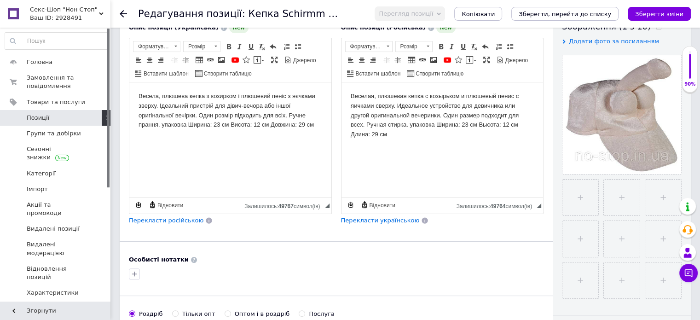
scroll to position [184, 0]
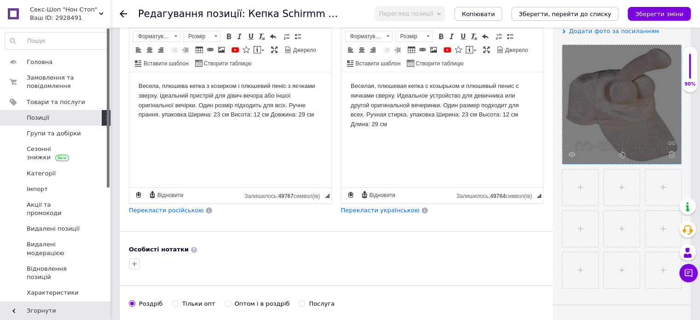
drag, startPoint x: 669, startPoint y: 155, endPoint x: 664, endPoint y: 150, distance: 6.9
click at [669, 155] on icon at bounding box center [671, 154] width 7 height 7
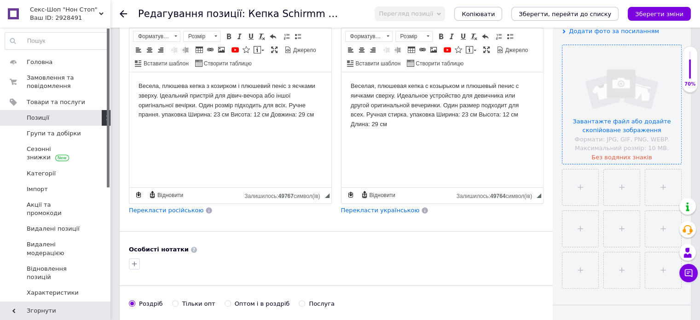
click at [596, 123] on input "file" at bounding box center [621, 104] width 119 height 119
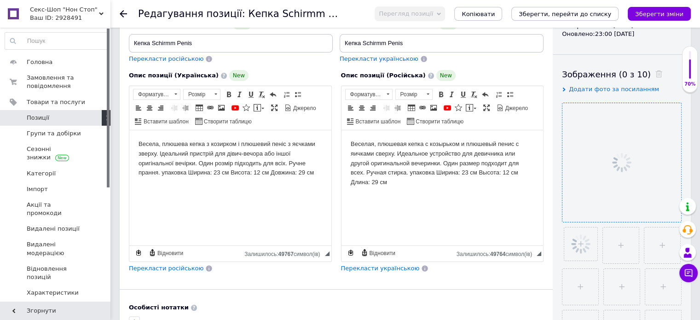
scroll to position [92, 0]
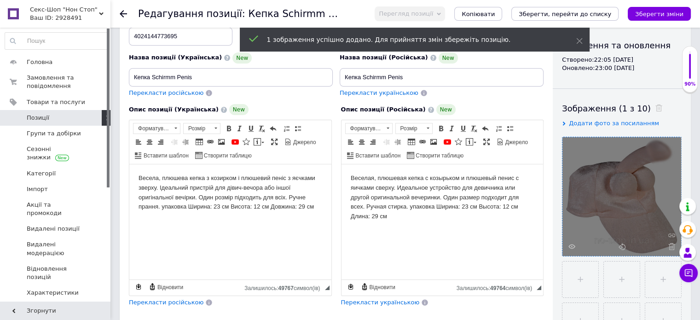
click at [135, 175] on html "Весела, плюшева кепка з козирком і плюшевий пеніс з яєчками зверху. Ідеальний п…" at bounding box center [230, 192] width 202 height 57
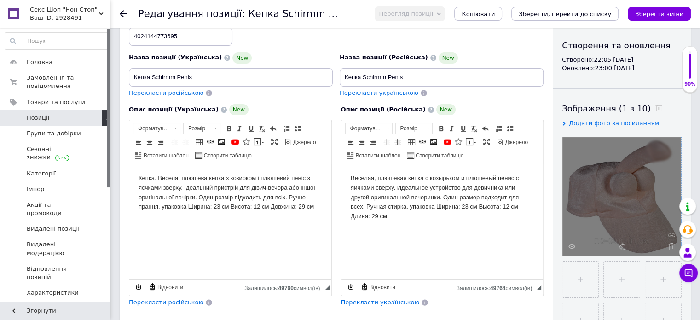
scroll to position [138, 0]
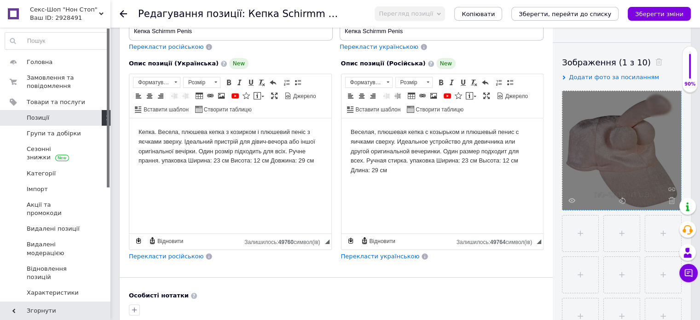
click at [172, 253] on span "Перекласти російською" at bounding box center [166, 256] width 75 height 7
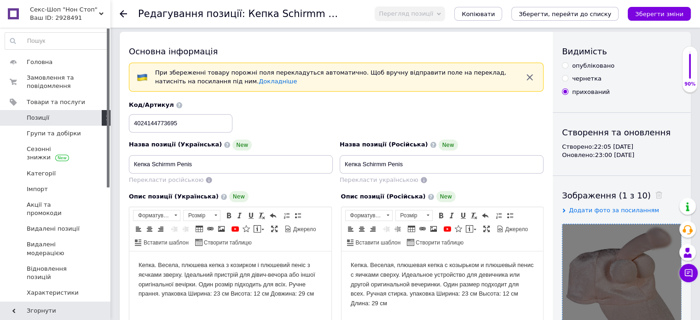
scroll to position [0, 0]
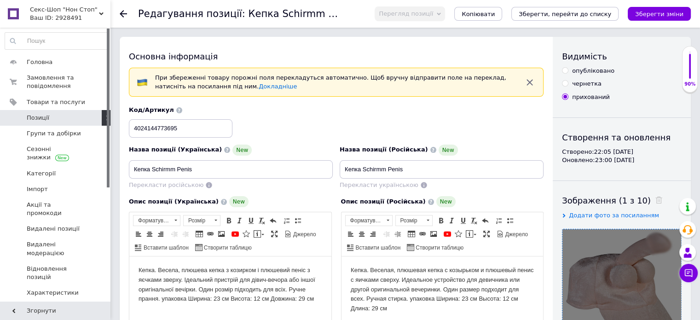
click at [564, 69] on input "опубліковано" at bounding box center [565, 70] width 6 height 6
radio input "true"
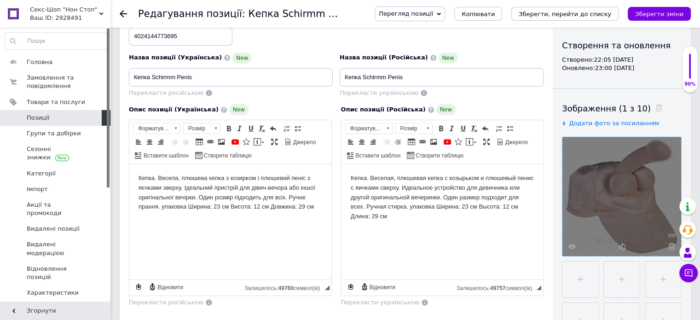
scroll to position [230, 0]
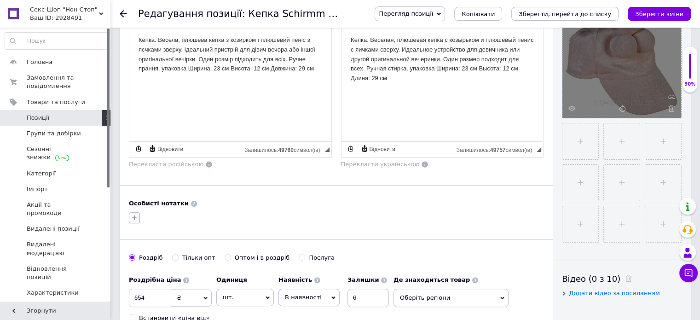
click at [134, 215] on icon "button" at bounding box center [134, 217] width 5 height 5
click at [138, 287] on input "2" at bounding box center [137, 287] width 6 height 6
checkbox input "true"
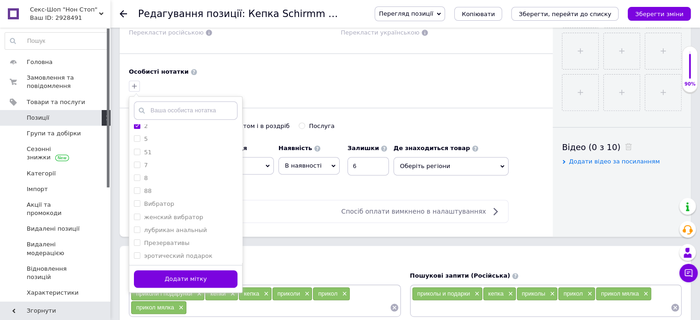
scroll to position [368, 0]
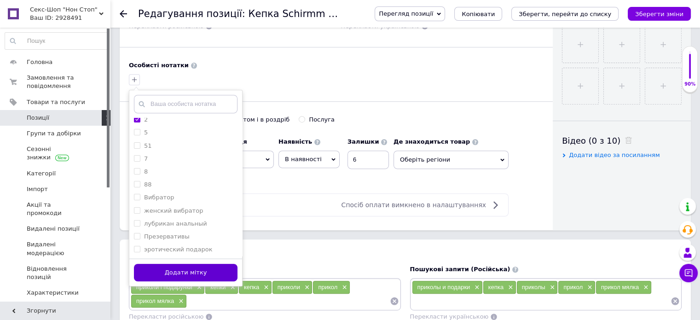
click at [179, 268] on button "Додати мітку" at bounding box center [185, 273] width 103 height 18
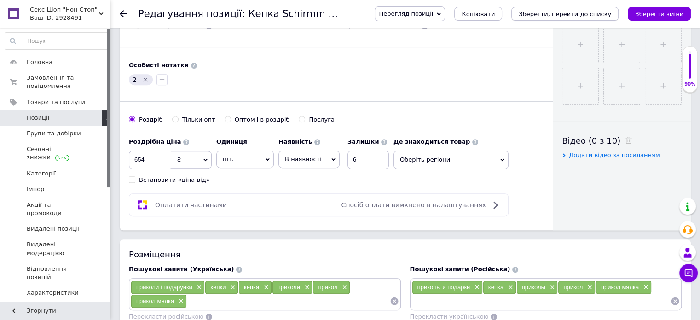
click at [562, 14] on icon "Зберегти, перейти до списку" at bounding box center [564, 14] width 92 height 7
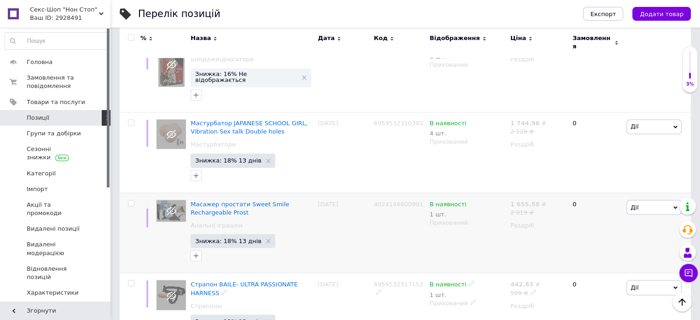
scroll to position [1610, 0]
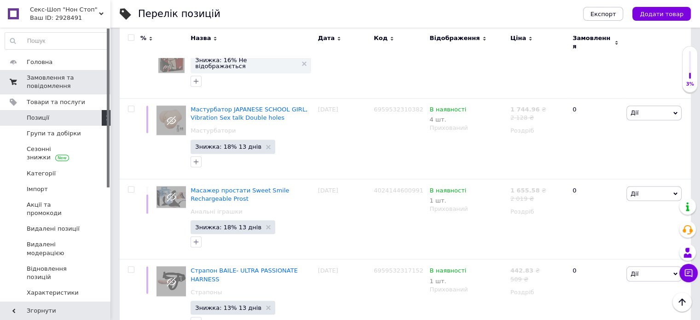
click at [52, 76] on span "Замовлення та повідомлення" at bounding box center [56, 82] width 58 height 17
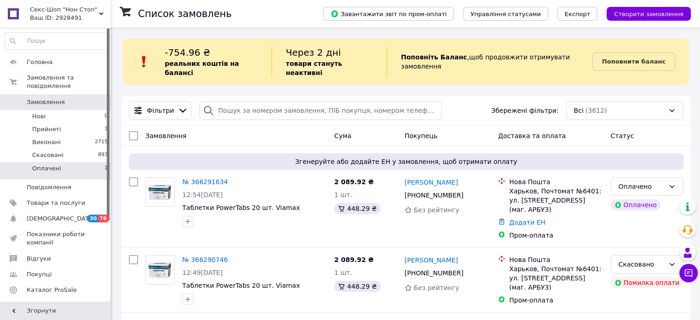
click at [36, 164] on span "Оплачені" at bounding box center [46, 168] width 29 height 8
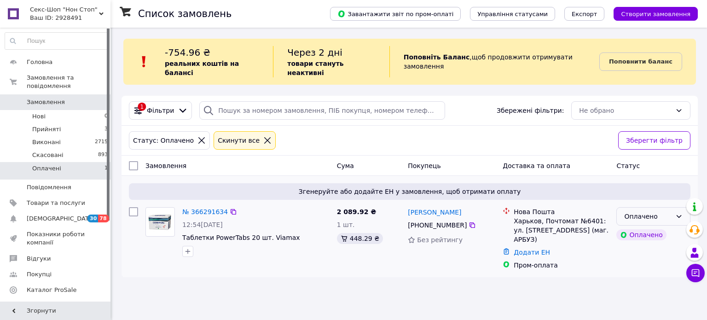
click at [666, 211] on div "Оплачено" at bounding box center [647, 216] width 47 height 10
click at [646, 229] on li "Прийнято" at bounding box center [652, 226] width 73 height 17
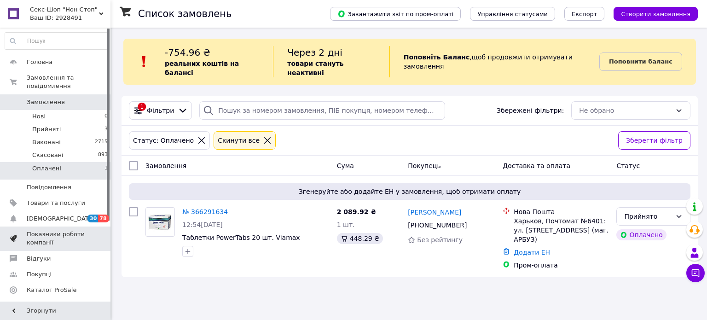
click at [35, 230] on span "Показники роботи компанії" at bounding box center [56, 238] width 58 height 17
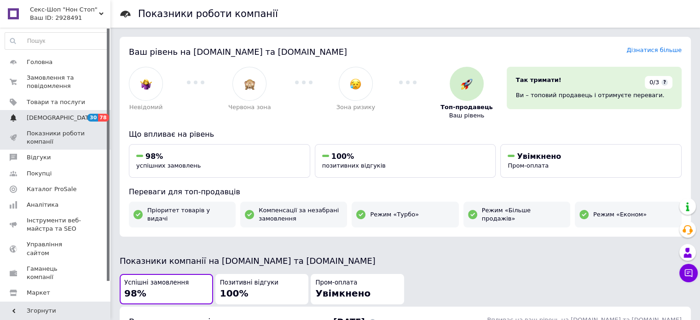
click at [41, 118] on span "[DEMOGRAPHIC_DATA]" at bounding box center [61, 118] width 68 height 8
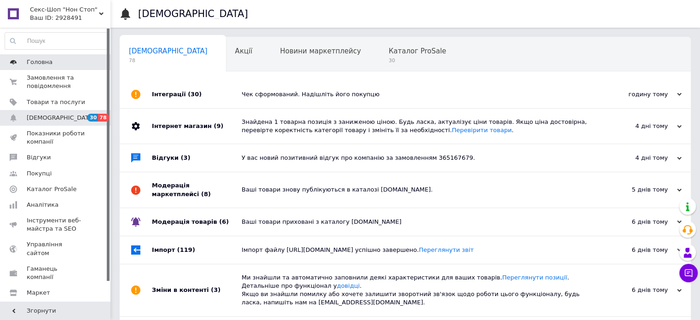
click at [35, 61] on span "Головна" at bounding box center [40, 62] width 26 height 8
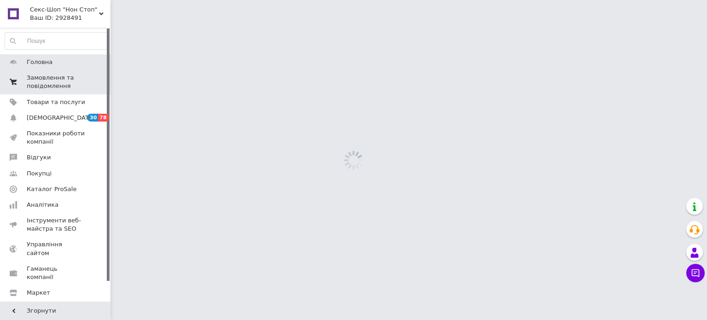
click at [34, 82] on span "Замовлення та повідомлення" at bounding box center [56, 82] width 58 height 17
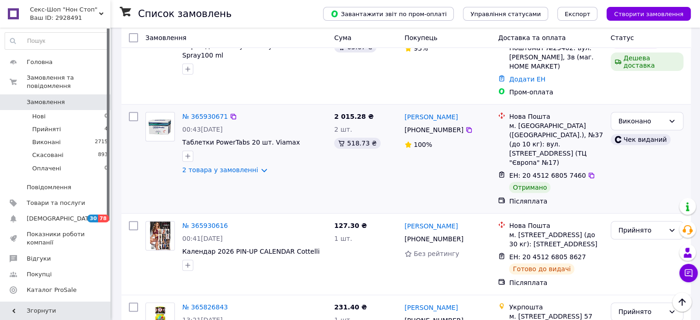
scroll to position [414, 0]
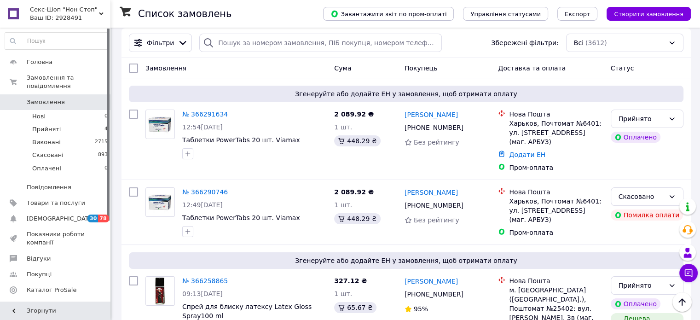
scroll to position [46, 0]
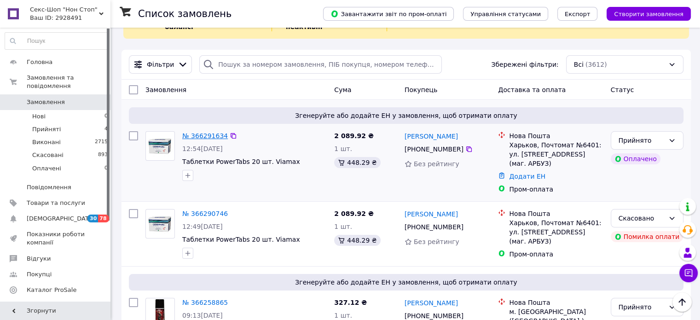
click at [201, 132] on link "№ 366291634" at bounding box center [205, 135] width 46 height 7
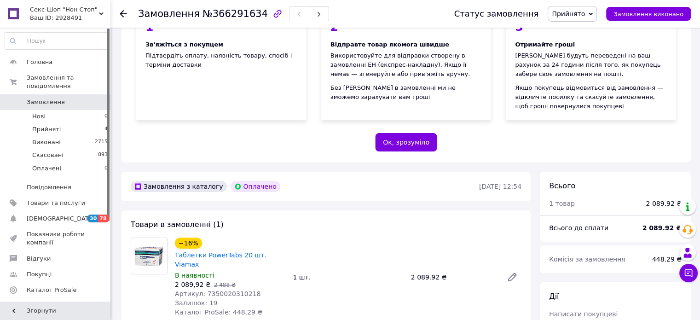
scroll to position [184, 0]
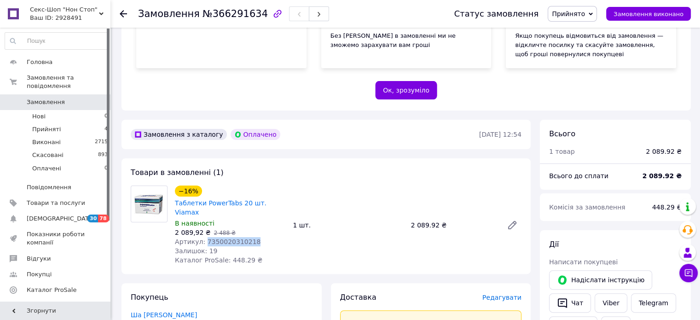
drag, startPoint x: 254, startPoint y: 234, endPoint x: 203, endPoint y: 232, distance: 51.1
click at [203, 237] on div "Артикул: 7350020310218" at bounding box center [230, 241] width 110 height 9
copy span "7350020310218"
